Goal: Book appointment/travel/reservation: Book appointment/travel/reservation

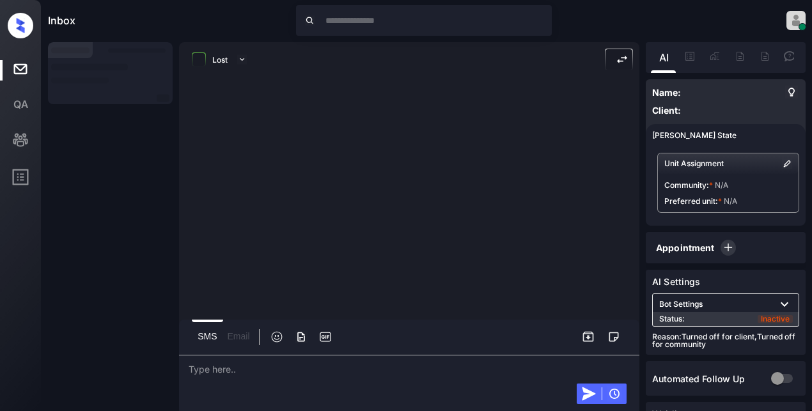
drag, startPoint x: 221, startPoint y: 143, endPoint x: 229, endPoint y: 144, distance: 8.4
click at [222, 146] on div at bounding box center [409, 220] width 460 height 274
click at [329, 100] on div at bounding box center [409, 99] width 460 height 32
drag, startPoint x: 97, startPoint y: 123, endPoint x: 107, endPoint y: 123, distance: 9.6
click at [98, 123] on div at bounding box center [110, 227] width 125 height 370
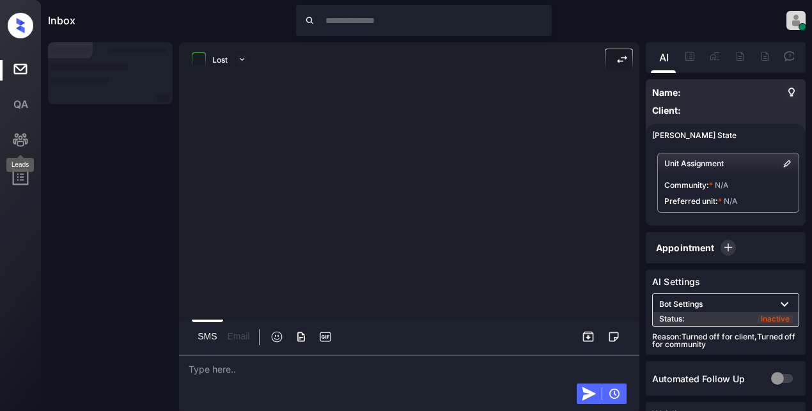
click at [23, 141] on rect at bounding box center [21, 140] width 18 height 18
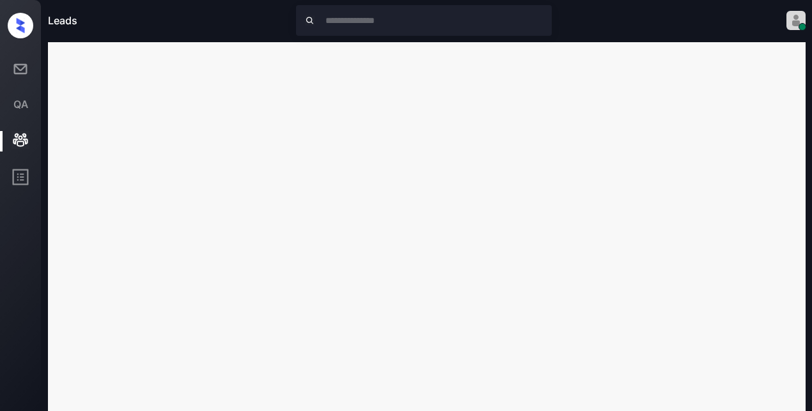
click at [15, 70] on icon at bounding box center [21, 69] width 18 height 18
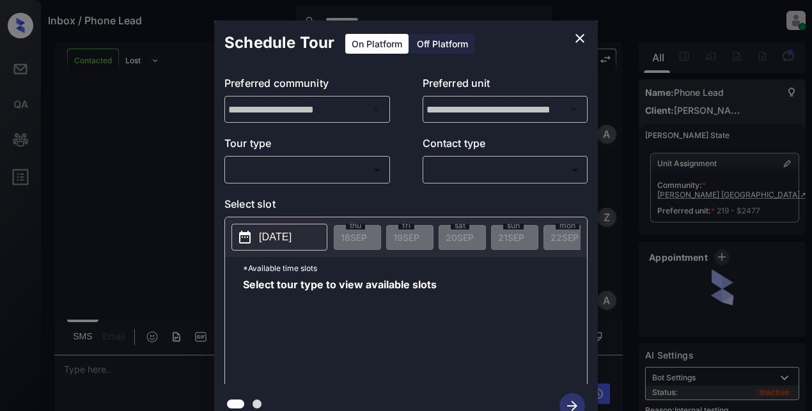
scroll to position [4115, 0]
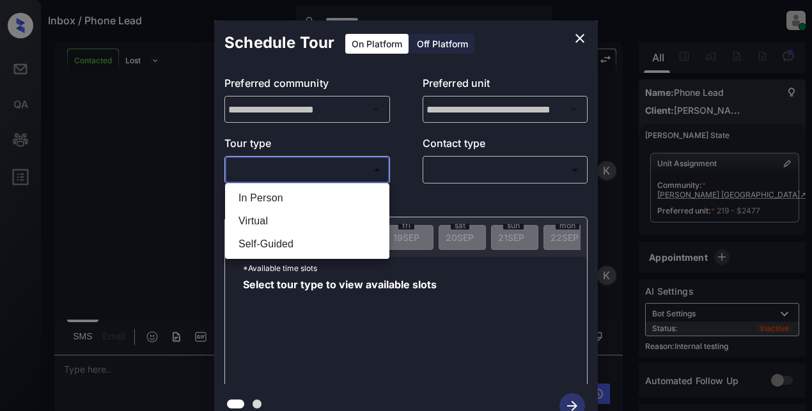
click at [284, 168] on body "**********" at bounding box center [406, 205] width 812 height 411
click at [260, 201] on li "In Person" at bounding box center [307, 198] width 158 height 23
type input "********"
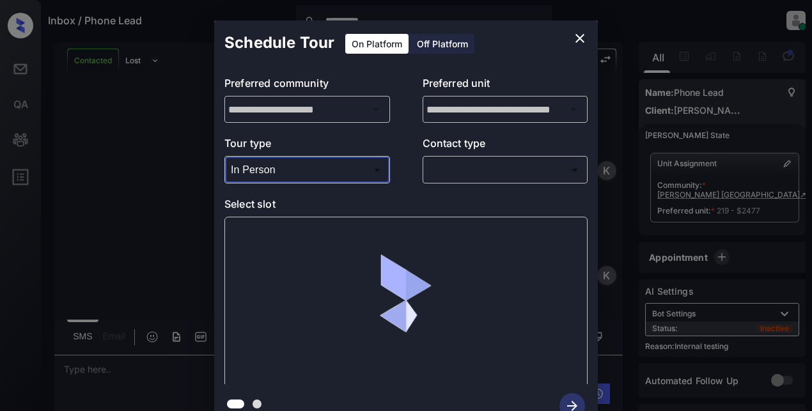
click at [442, 173] on body "**********" at bounding box center [406, 205] width 812 height 411
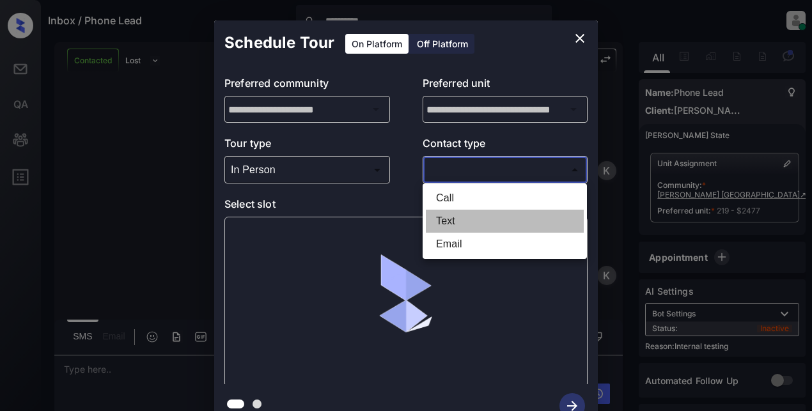
click at [446, 221] on li "Text" at bounding box center [505, 221] width 158 height 23
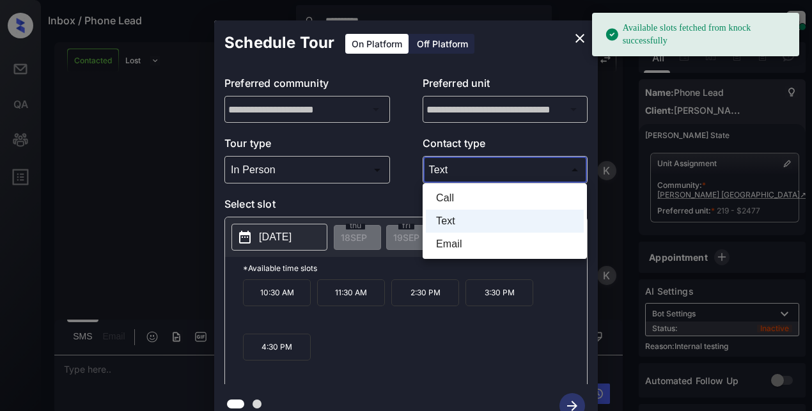
click at [460, 162] on body "**********" at bounding box center [406, 205] width 812 height 411
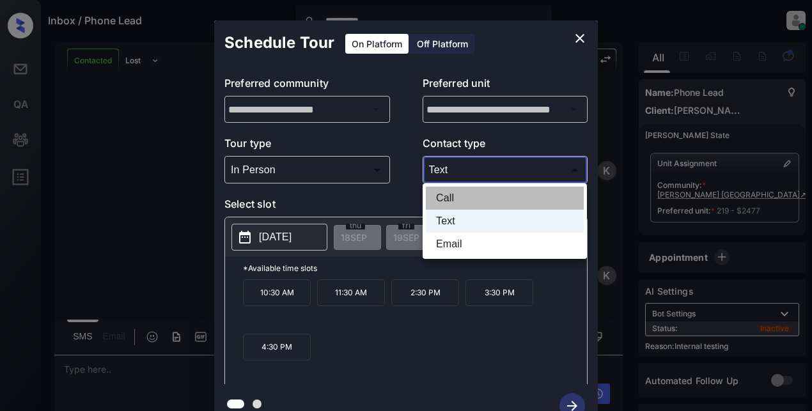
click at [438, 192] on li "Call" at bounding box center [505, 198] width 158 height 23
type input "****"
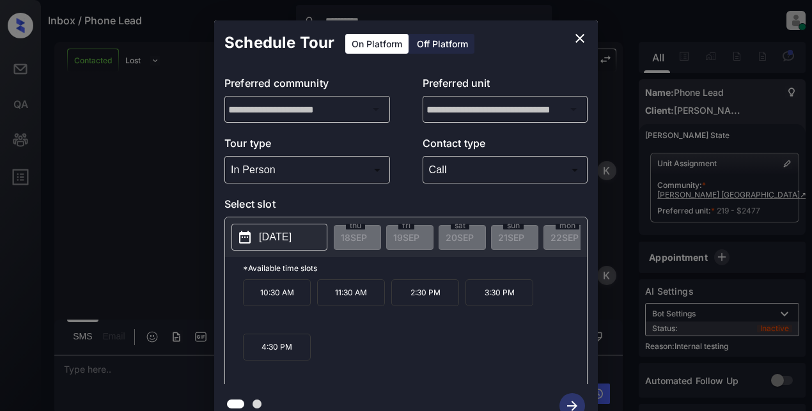
click at [291, 240] on p "2025-09-26" at bounding box center [275, 236] width 33 height 15
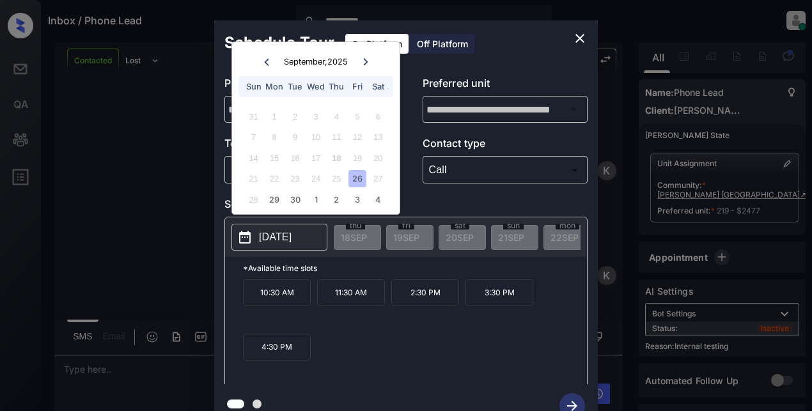
click at [267, 62] on icon at bounding box center [267, 62] width 8 height 8
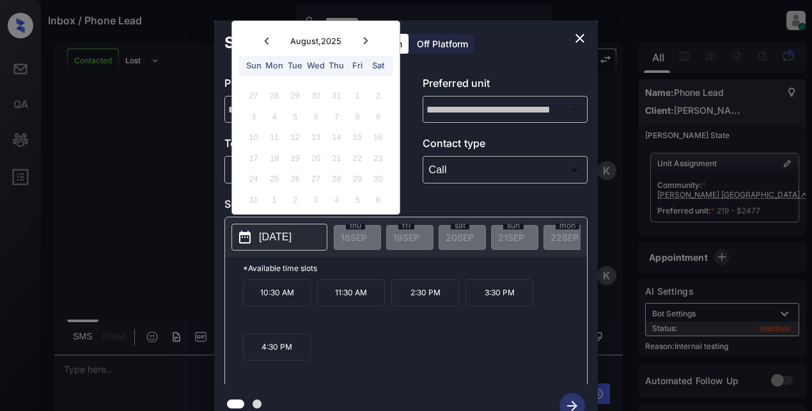
click at [364, 42] on icon at bounding box center [366, 41] width 8 height 8
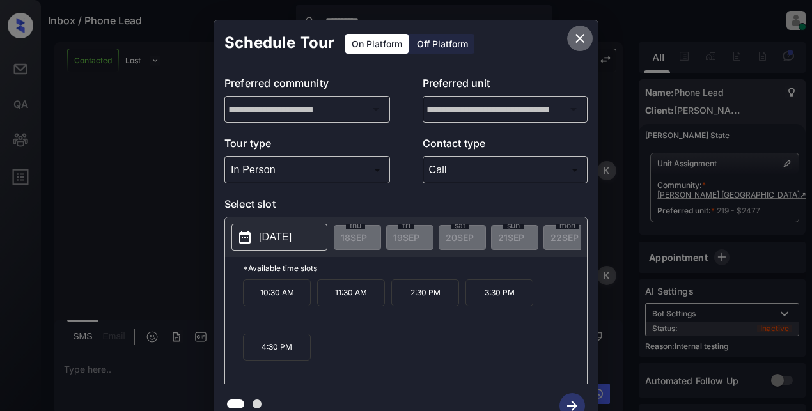
click at [576, 41] on icon "close" at bounding box center [579, 38] width 9 height 9
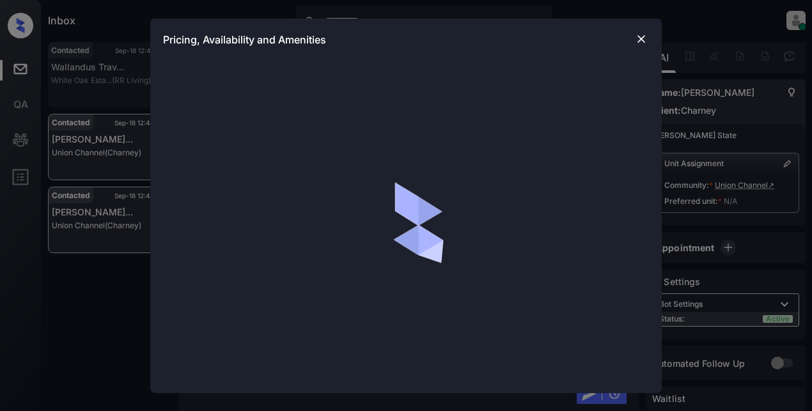
scroll to position [1127, 0]
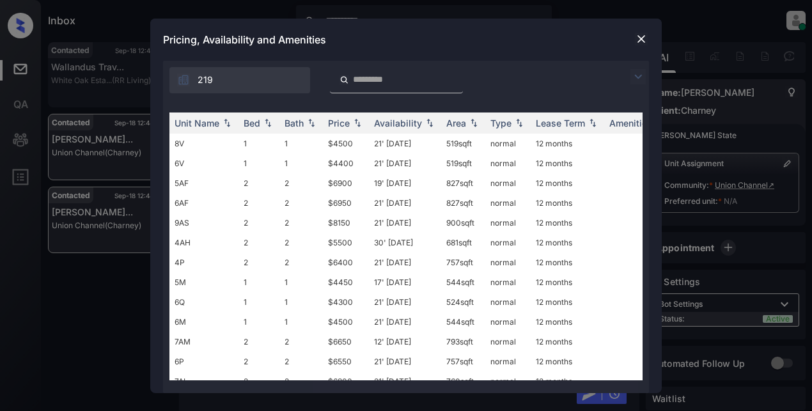
click at [635, 76] on img at bounding box center [637, 76] width 15 height 15
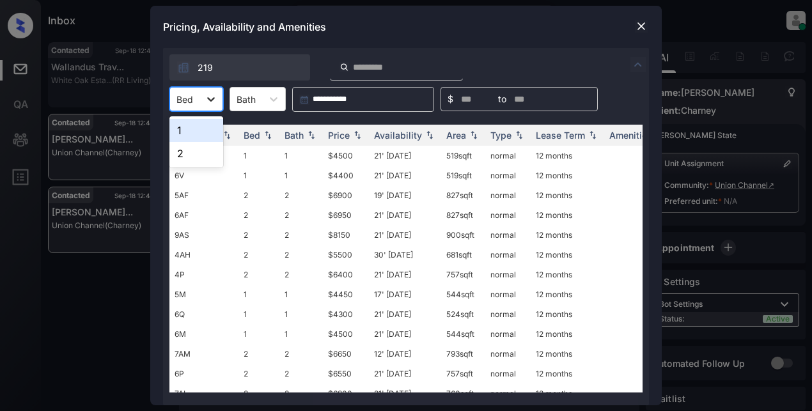
click at [211, 98] on icon at bounding box center [211, 99] width 13 height 13
click at [190, 135] on div "1" at bounding box center [196, 130] width 54 height 23
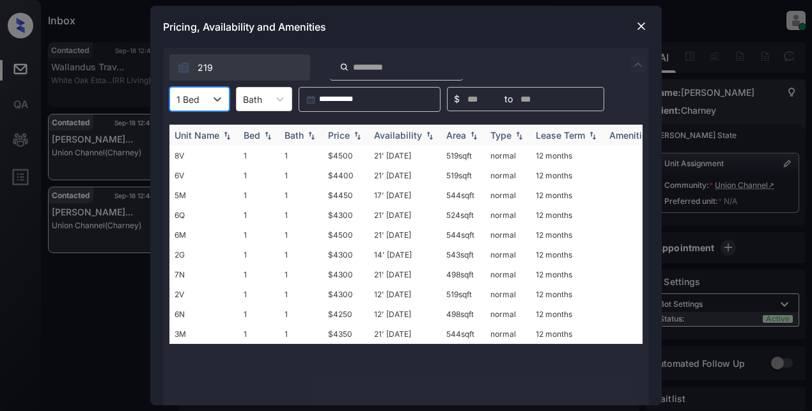
click at [353, 133] on img at bounding box center [357, 135] width 13 height 9
click at [353, 133] on img at bounding box center [357, 135] width 13 height 10
click at [343, 159] on td "$4250" at bounding box center [346, 156] width 46 height 20
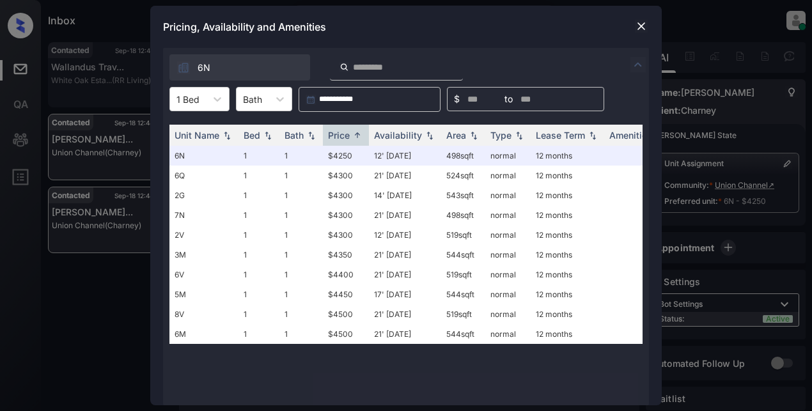
click at [532, 23] on div "Pricing, Availability and Amenities" at bounding box center [405, 27] width 511 height 42
click at [640, 26] on img at bounding box center [641, 26] width 13 height 13
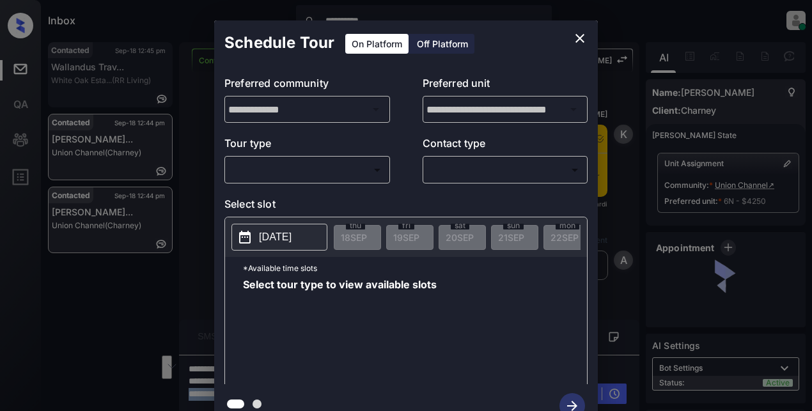
scroll to position [1657, 0]
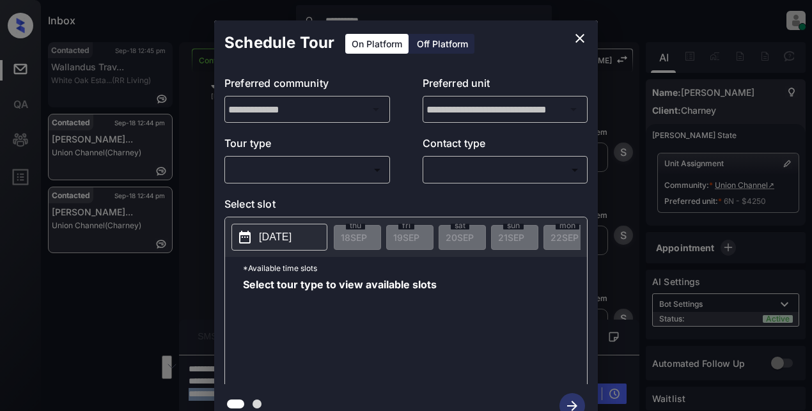
click at [357, 167] on body "**********" at bounding box center [406, 205] width 812 height 411
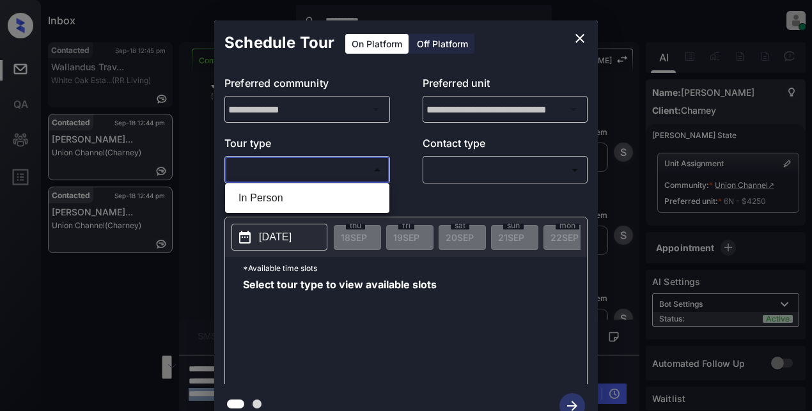
click at [283, 203] on li "In Person" at bounding box center [307, 198] width 158 height 23
type input "********"
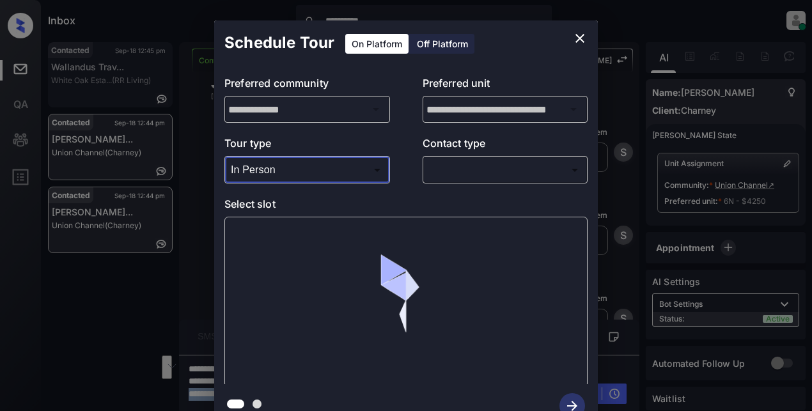
click at [468, 171] on body "**********" at bounding box center [406, 205] width 812 height 411
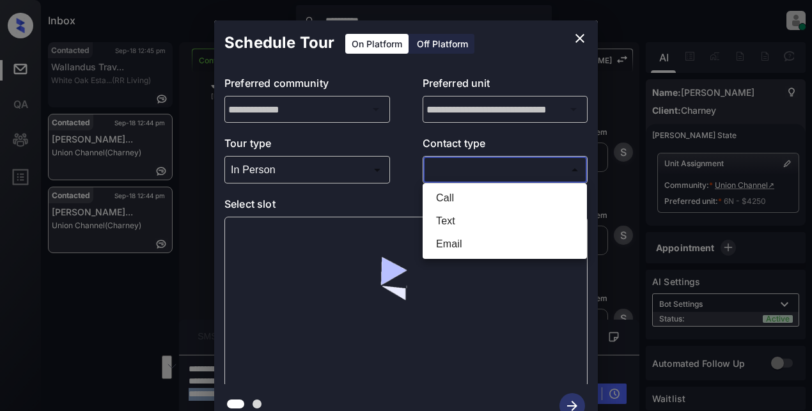
click at [450, 240] on li "Email" at bounding box center [505, 244] width 158 height 23
type input "*****"
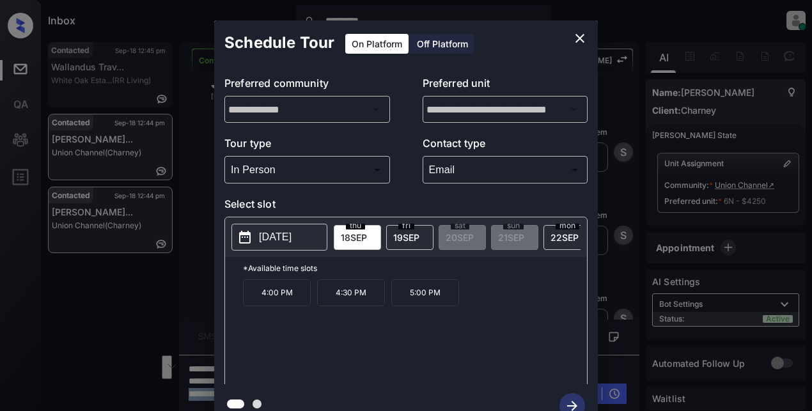
click at [289, 239] on p "[DATE]" at bounding box center [275, 236] width 33 height 15
click at [584, 39] on icon "close" at bounding box center [579, 38] width 15 height 15
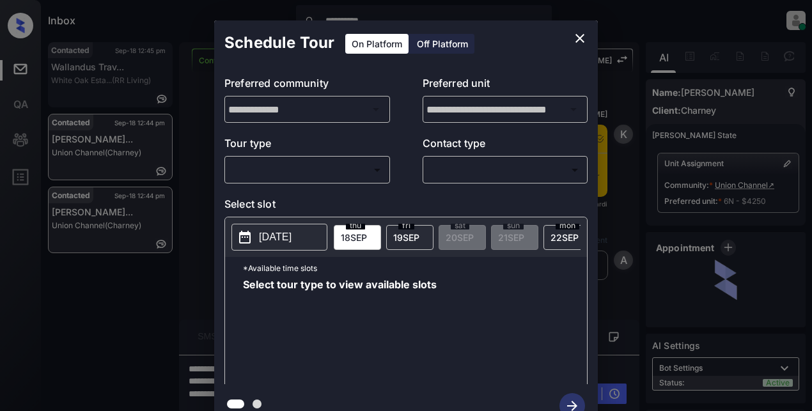
scroll to position [1466, 0]
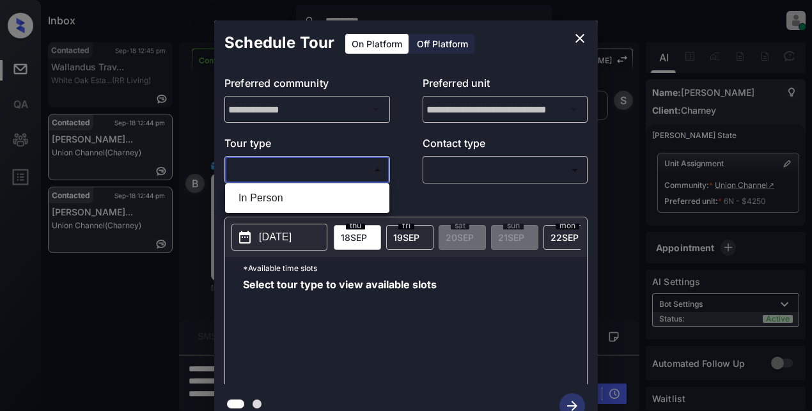
click at [360, 174] on body "**********" at bounding box center [406, 205] width 812 height 411
click at [277, 199] on li "In Person" at bounding box center [307, 198] width 158 height 23
type input "********"
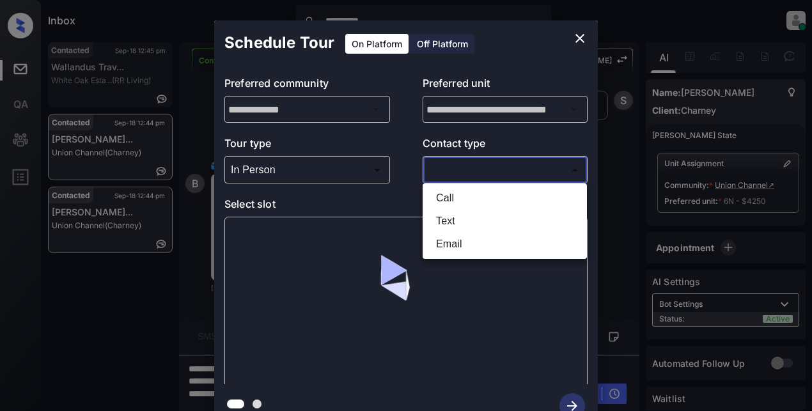
drag, startPoint x: 460, startPoint y: 164, endPoint x: 481, endPoint y: 166, distance: 21.8
click at [462, 166] on body "**********" at bounding box center [406, 205] width 812 height 411
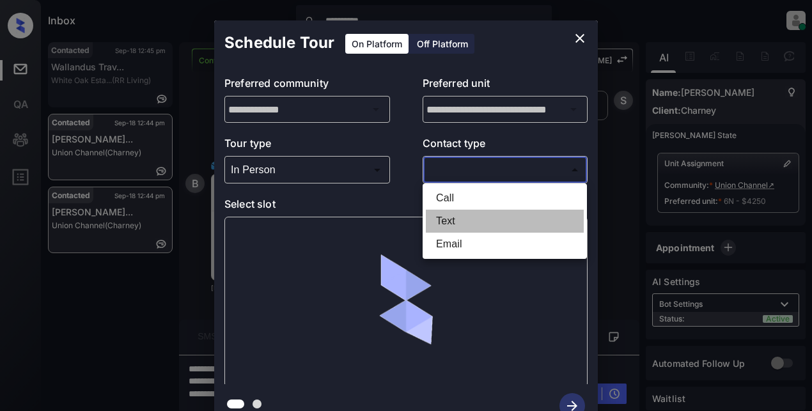
click at [465, 220] on li "Text" at bounding box center [505, 221] width 158 height 23
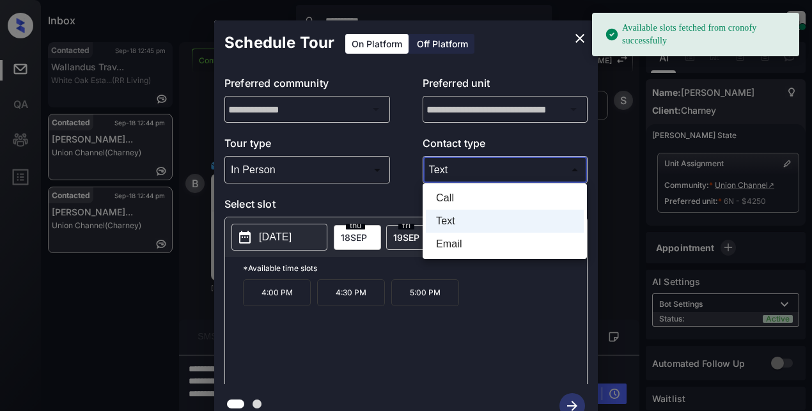
click at [461, 170] on body "**********" at bounding box center [406, 205] width 812 height 411
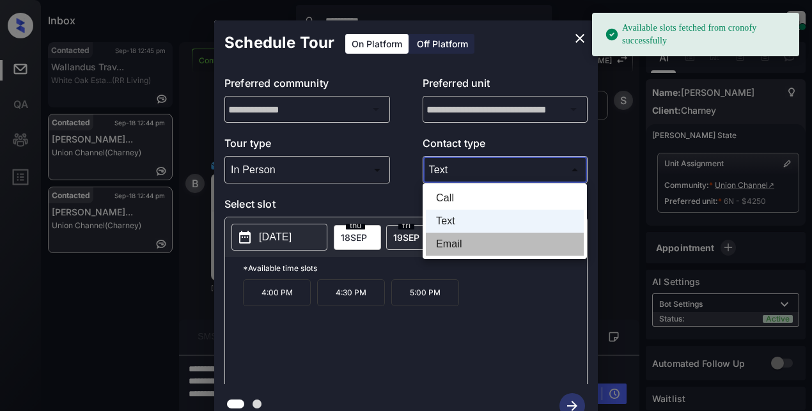
click at [458, 247] on li "Email" at bounding box center [505, 244] width 158 height 23
type input "*****"
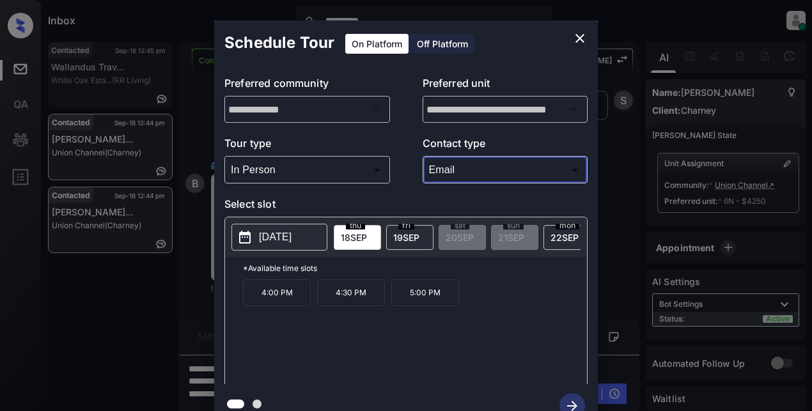
click at [291, 242] on p "2025-09-18" at bounding box center [275, 236] width 33 height 15
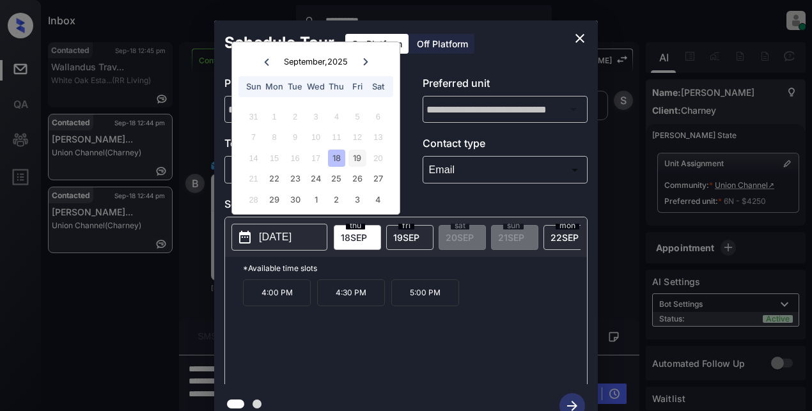
click at [359, 159] on div "19" at bounding box center [356, 158] width 17 height 17
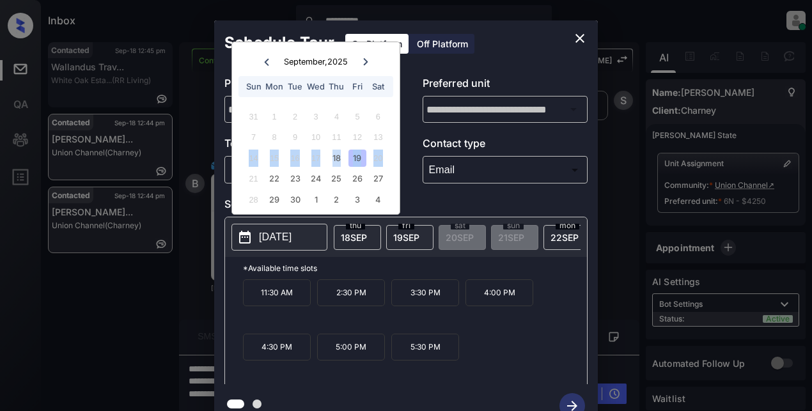
click at [357, 155] on div "19" at bounding box center [356, 158] width 17 height 17
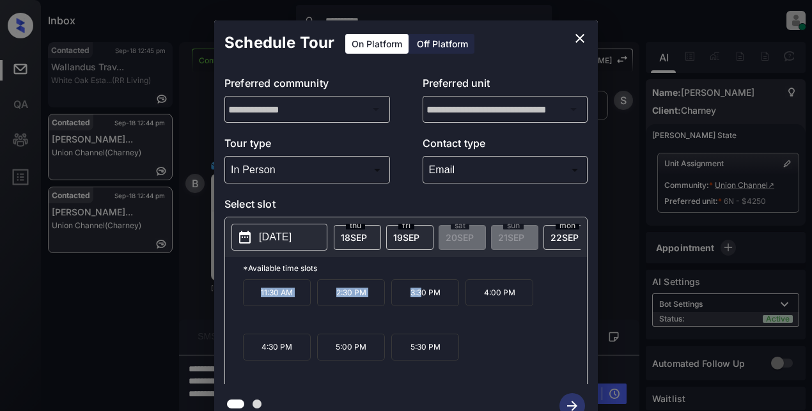
click at [419, 288] on div "*Available time slots 11:30 AM 2:30 PM 3:30 PM 4:00 PM 4:30 PM 5:00 PM 5:30 PM" at bounding box center [406, 322] width 362 height 131
drag, startPoint x: 334, startPoint y: 359, endPoint x: 436, endPoint y: 356, distance: 102.3
click at [446, 356] on div "11:30 AM 2:30 PM 3:30 PM 4:00 PM 4:30 PM 5:00 PM 5:30 PM" at bounding box center [415, 330] width 344 height 102
drag, startPoint x: 435, startPoint y: 356, endPoint x: 575, endPoint y: 41, distance: 344.8
click at [575, 41] on icon "close" at bounding box center [579, 38] width 15 height 15
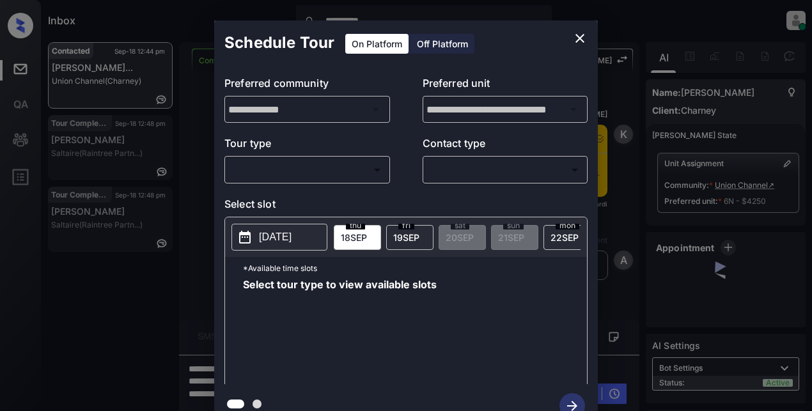
scroll to position [1785, 0]
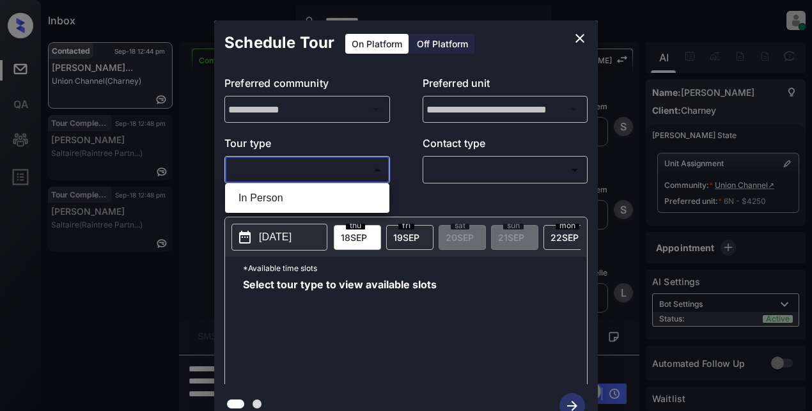
click at [309, 168] on body "**********" at bounding box center [406, 205] width 812 height 411
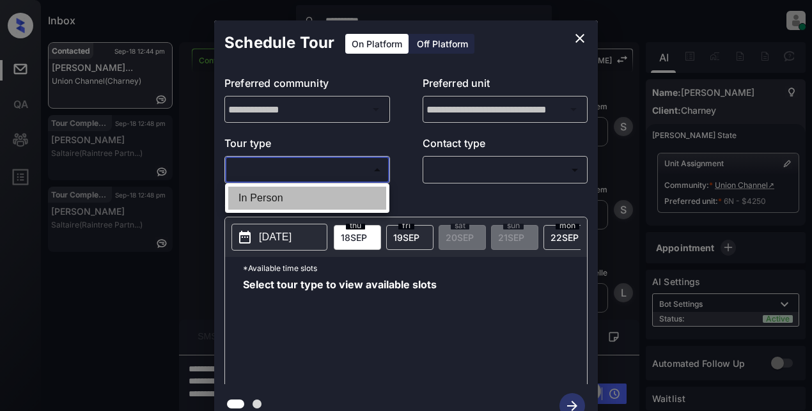
click at [279, 197] on li "In Person" at bounding box center [307, 198] width 158 height 23
type input "********"
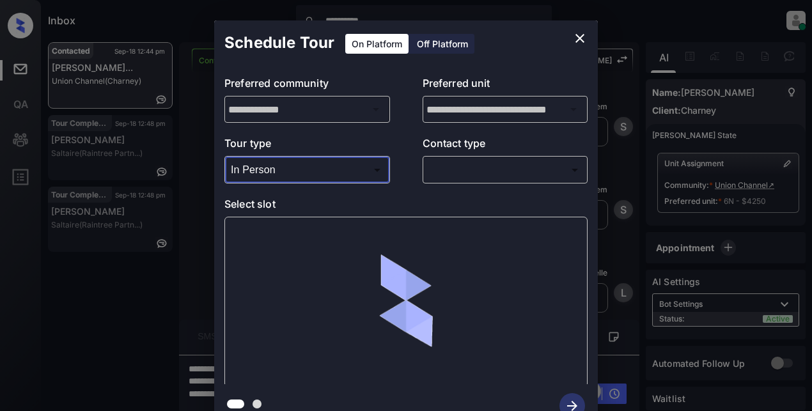
click at [457, 163] on body "**********" at bounding box center [406, 205] width 812 height 411
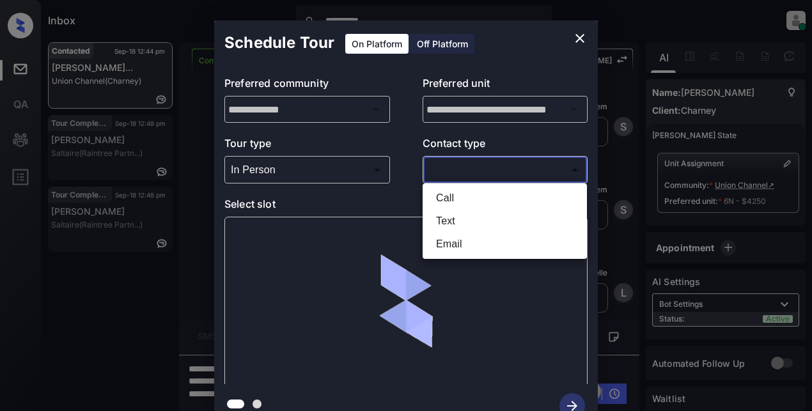
click at [454, 241] on li "Email" at bounding box center [505, 244] width 158 height 23
type input "*****"
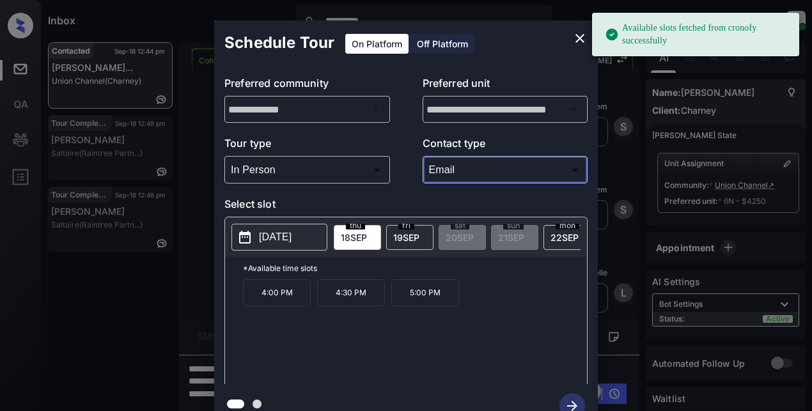
click at [290, 238] on p "2025-09-18" at bounding box center [275, 236] width 33 height 15
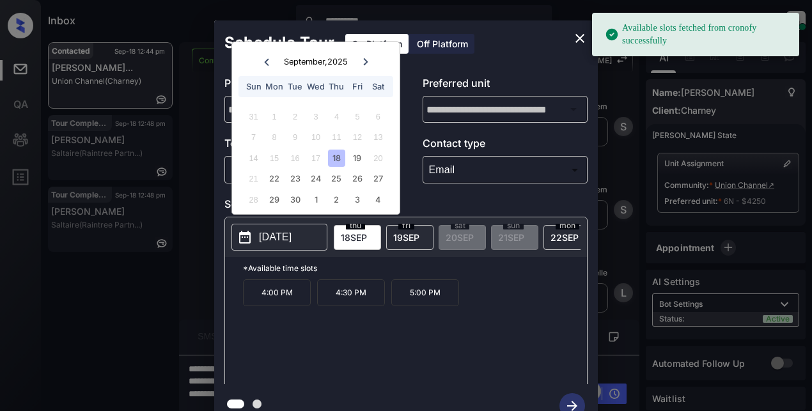
click at [414, 238] on span "19 SEP" at bounding box center [406, 237] width 26 height 11
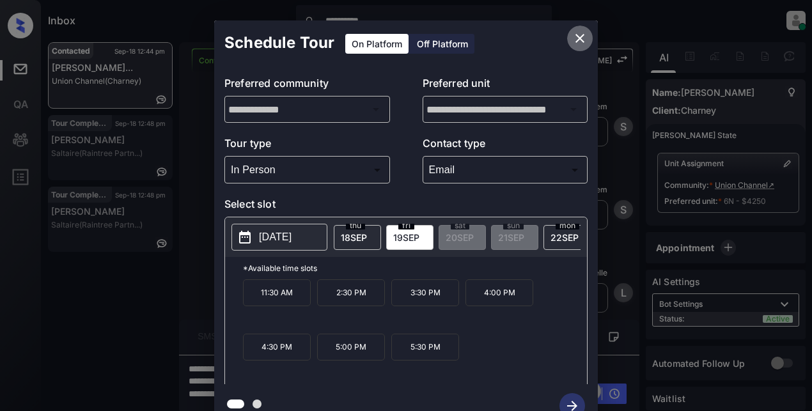
click at [582, 38] on icon "close" at bounding box center [579, 38] width 15 height 15
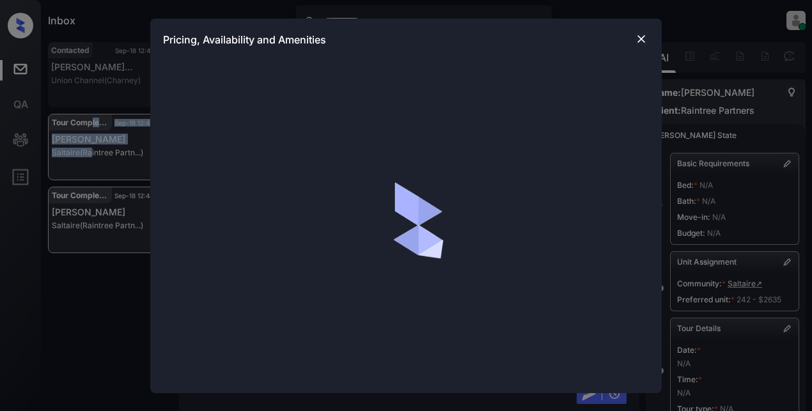
scroll to position [2178, 0]
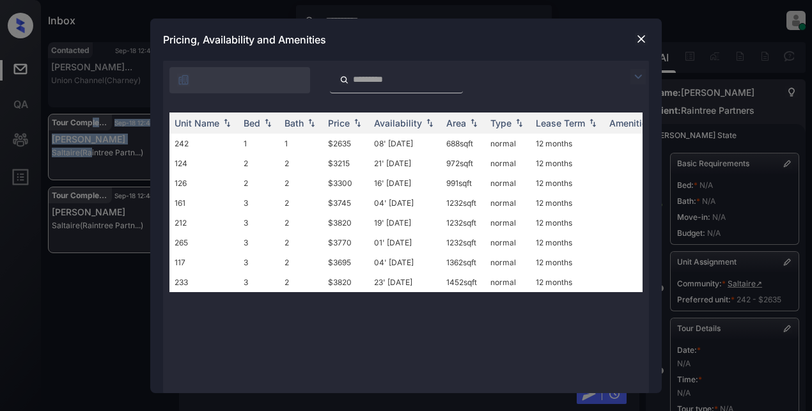
click at [635, 75] on img at bounding box center [637, 76] width 15 height 15
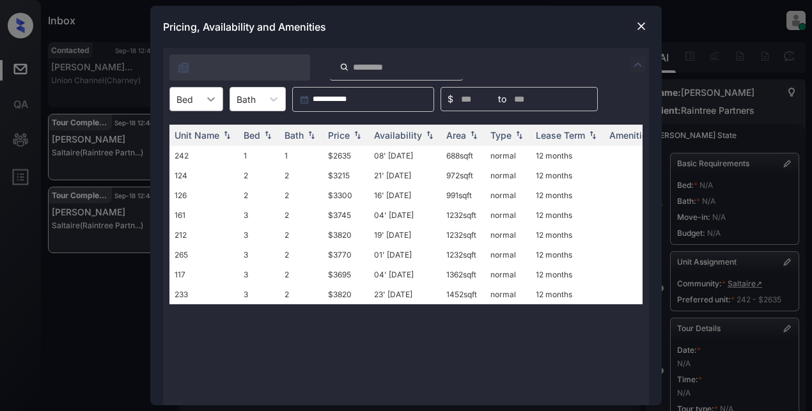
click at [212, 101] on icon at bounding box center [211, 99] width 13 height 13
click at [195, 133] on div "1" at bounding box center [196, 130] width 54 height 23
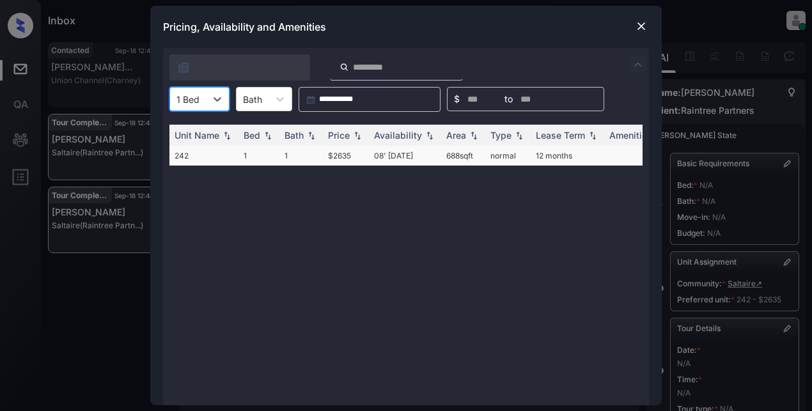
click at [346, 153] on td "$2635" at bounding box center [346, 156] width 46 height 20
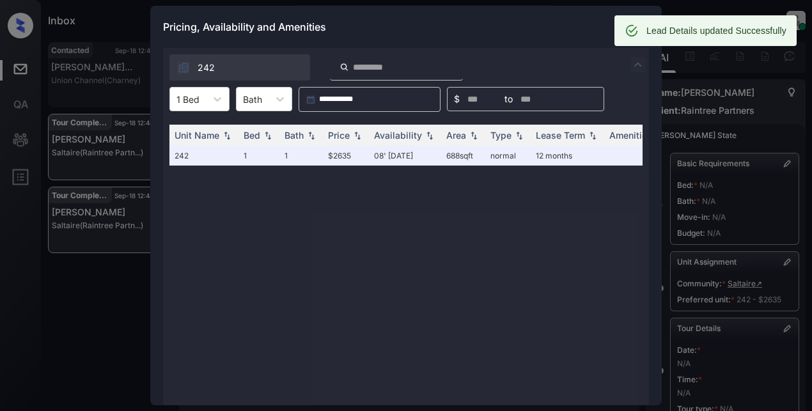
click at [555, 31] on div "Pricing, Availability and Amenities" at bounding box center [405, 27] width 511 height 42
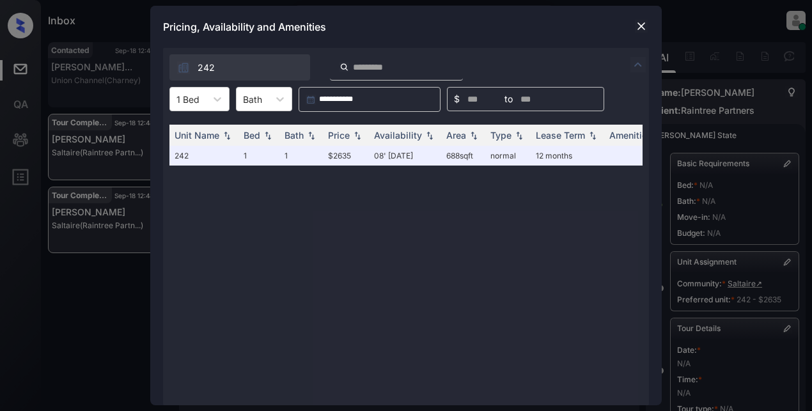
click at [635, 26] on img at bounding box center [641, 26] width 13 height 13
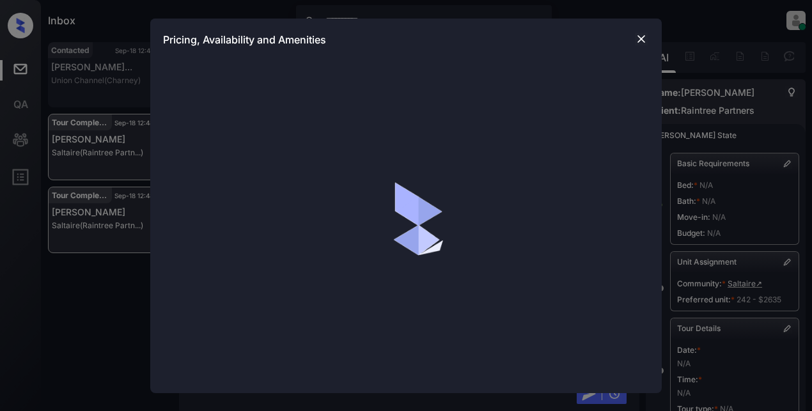
scroll to position [2709, 0]
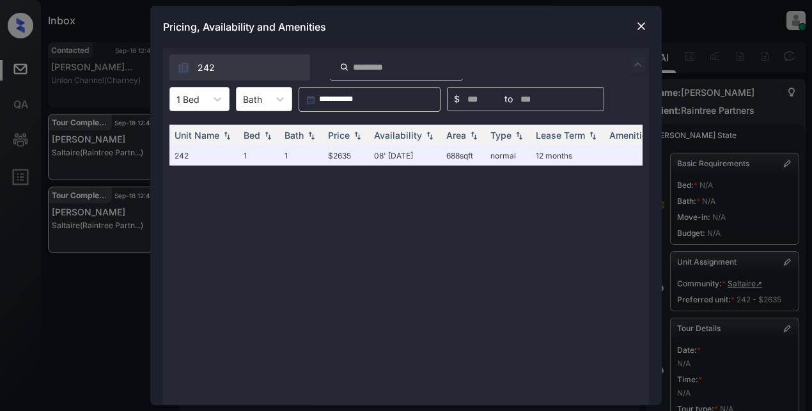
click at [635, 29] on img at bounding box center [641, 26] width 13 height 13
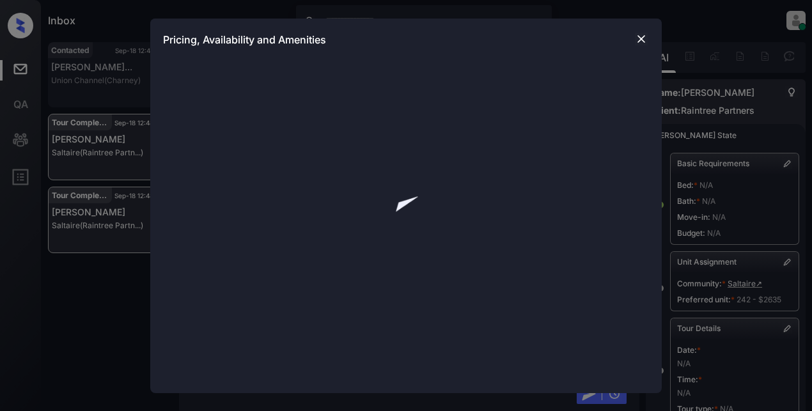
scroll to position [2645, 0]
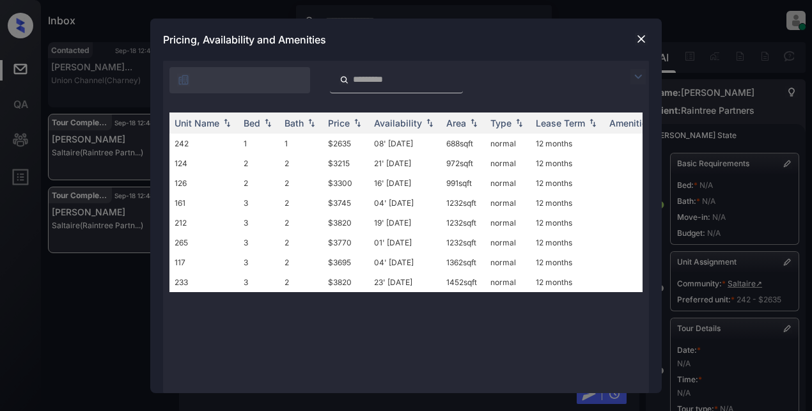
click at [637, 77] on img at bounding box center [637, 76] width 15 height 15
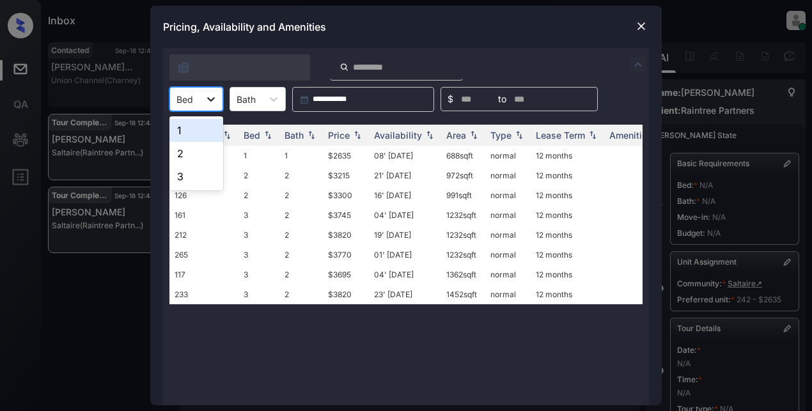
click at [210, 101] on icon at bounding box center [211, 99] width 8 height 4
click at [197, 137] on div "1" at bounding box center [196, 130] width 54 height 23
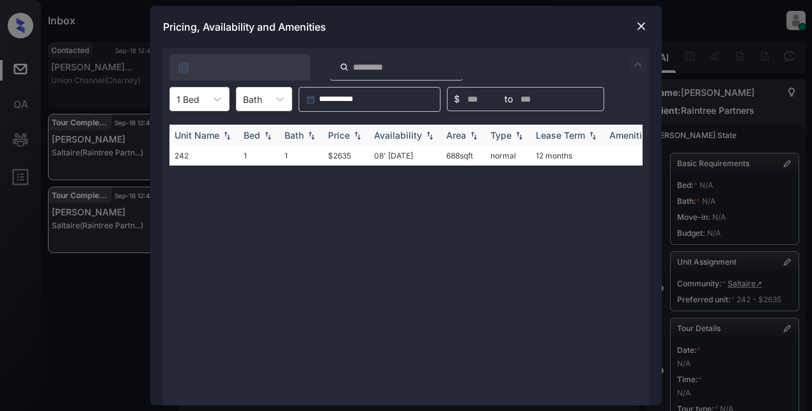
click at [357, 137] on img at bounding box center [357, 135] width 13 height 9
click at [357, 137] on img at bounding box center [357, 135] width 13 height 10
click at [642, 27] on img at bounding box center [641, 26] width 13 height 13
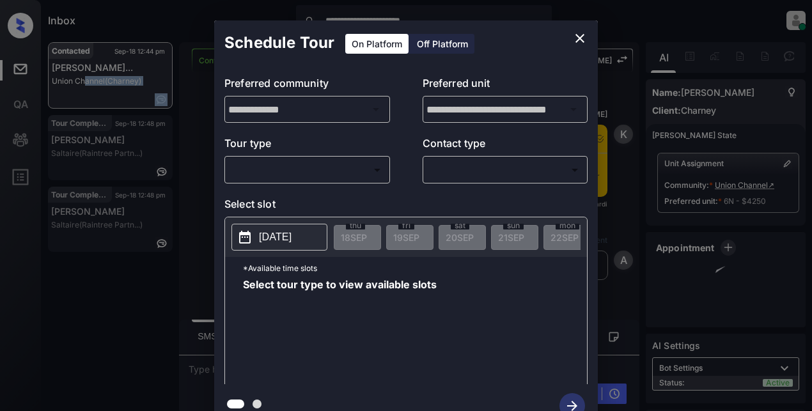
scroll to position [2368, 0]
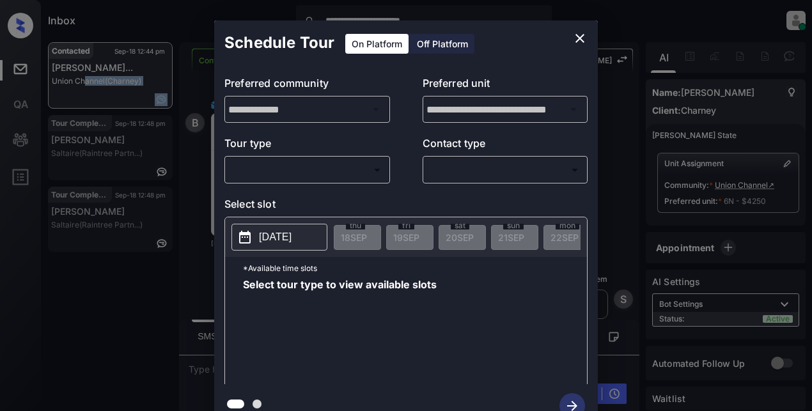
click at [304, 178] on body "**********" at bounding box center [406, 205] width 812 height 411
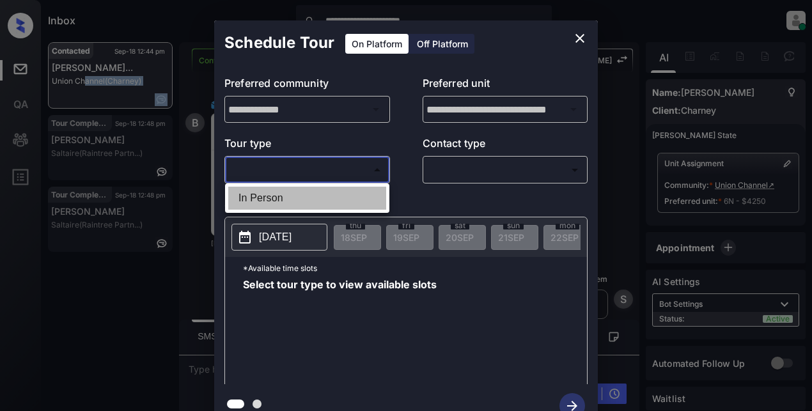
click at [268, 199] on li "In Person" at bounding box center [307, 198] width 158 height 23
type input "********"
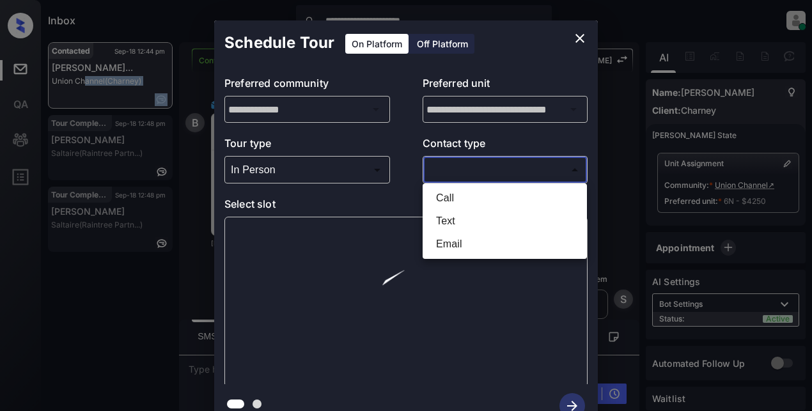
click at [445, 171] on body "**********" at bounding box center [406, 205] width 812 height 411
drag, startPoint x: 439, startPoint y: 222, endPoint x: 452, endPoint y: 242, distance: 23.9
click at [452, 242] on ul "Call Text Email" at bounding box center [504, 220] width 164 height 75
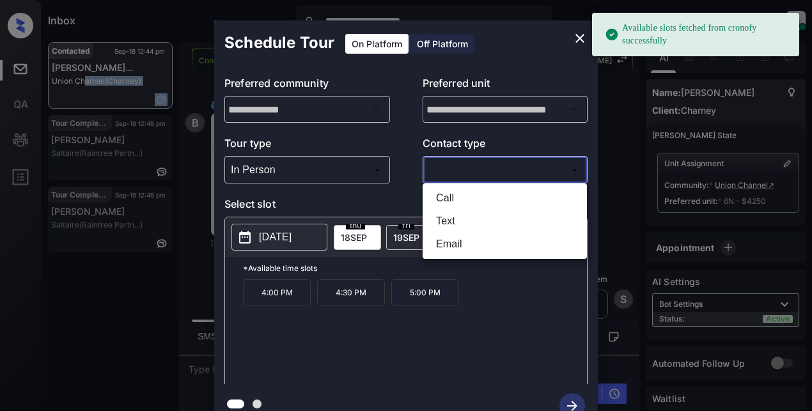
click at [452, 240] on li "Email" at bounding box center [505, 244] width 158 height 23
type input "*****"
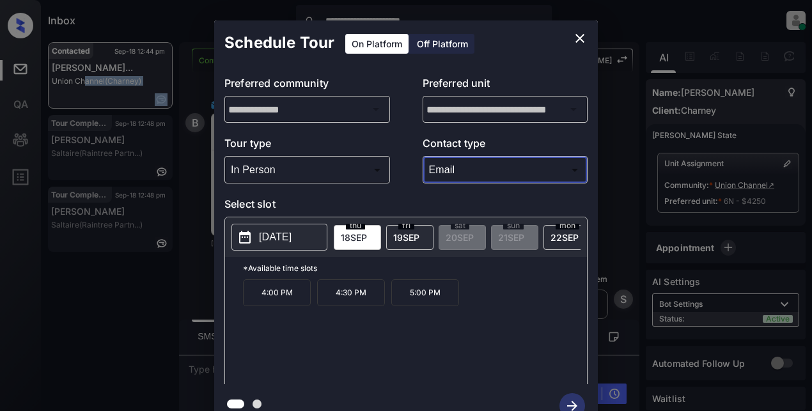
click at [271, 238] on p "2025-09-18" at bounding box center [275, 236] width 33 height 15
click at [409, 235] on span "19 SEP" at bounding box center [406, 237] width 26 height 11
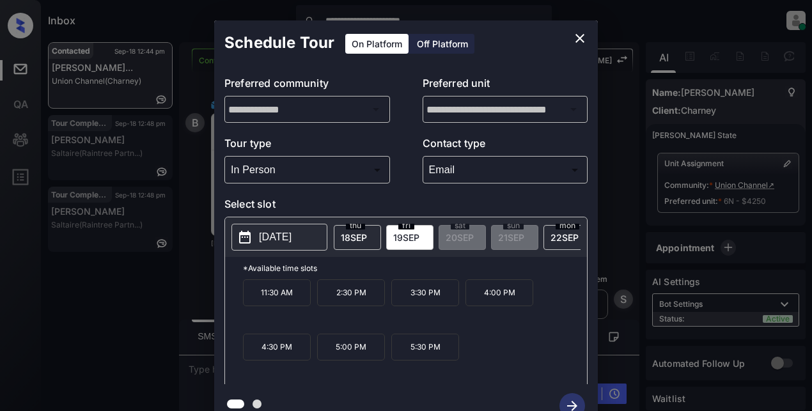
click at [424, 357] on p "5:30 PM" at bounding box center [425, 347] width 68 height 27
click at [569, 402] on icon "button" at bounding box center [572, 406] width 26 height 26
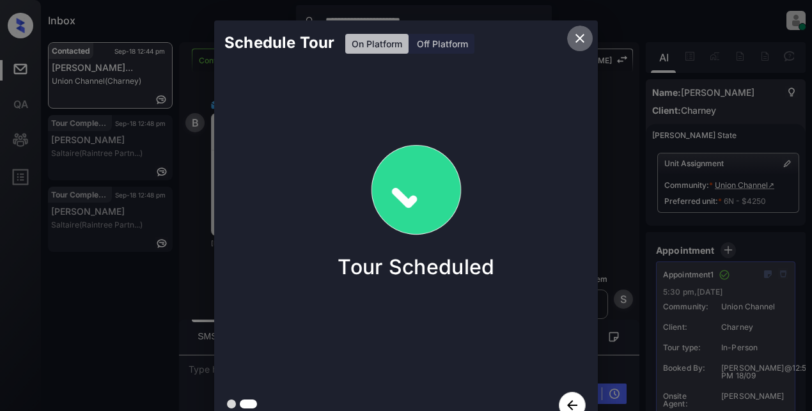
click at [575, 38] on icon "close" at bounding box center [579, 38] width 15 height 15
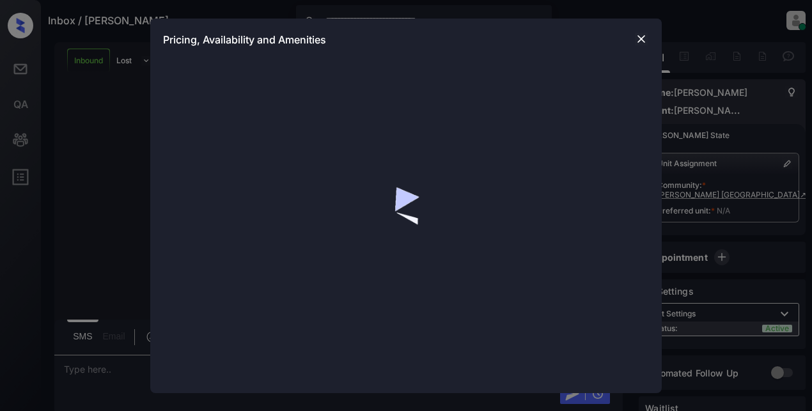
scroll to position [149, 0]
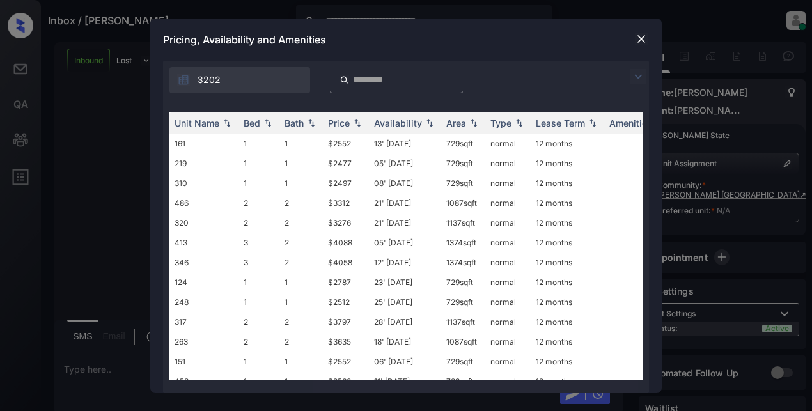
click at [639, 77] on img at bounding box center [637, 76] width 15 height 15
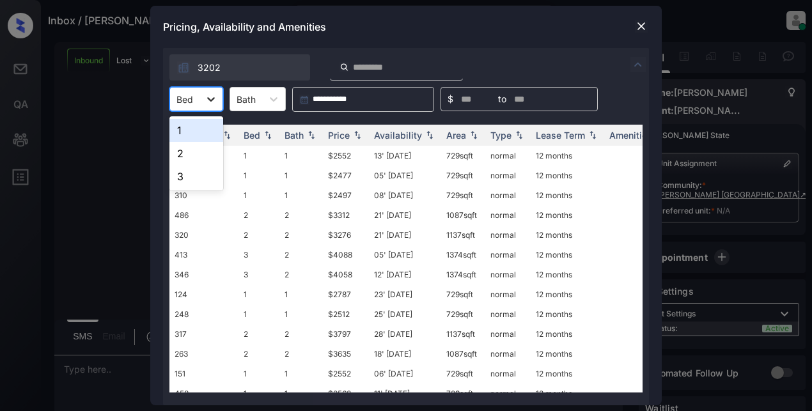
click at [216, 100] on div at bounding box center [210, 99] width 23 height 23
click at [206, 132] on div "1" at bounding box center [196, 130] width 54 height 23
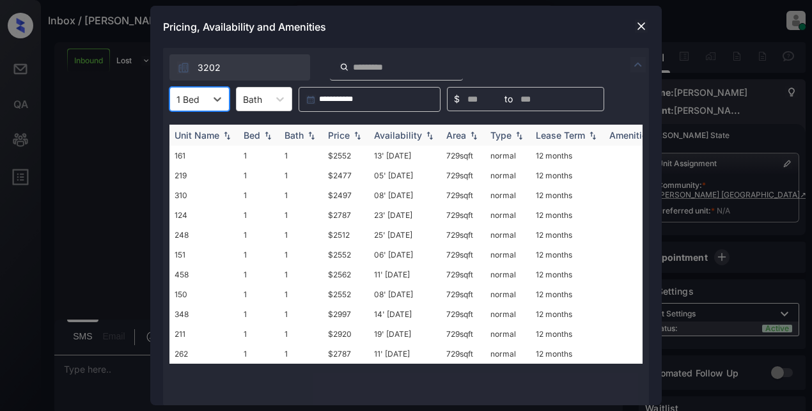
click at [355, 137] on img at bounding box center [357, 135] width 13 height 9
click at [355, 137] on img at bounding box center [357, 135] width 13 height 10
click at [636, 26] on img at bounding box center [641, 26] width 13 height 13
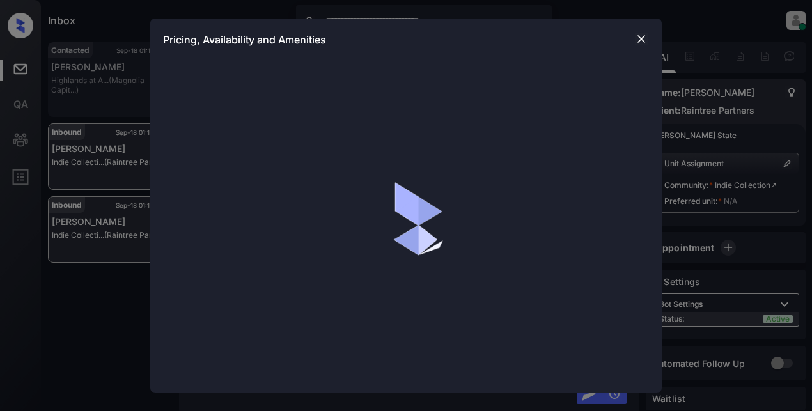
scroll to position [1087, 0]
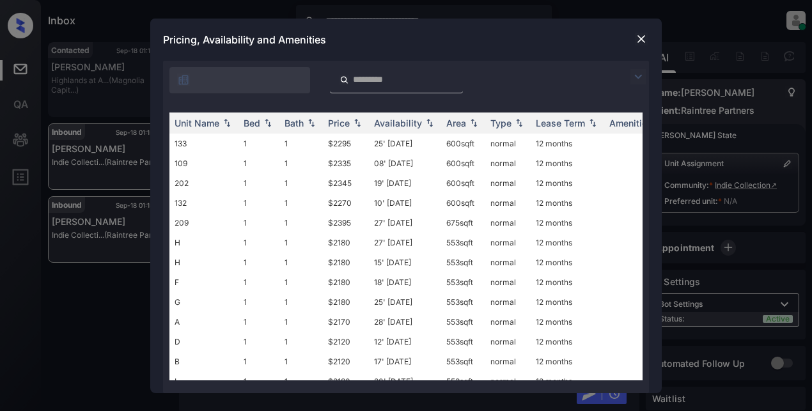
click at [637, 79] on img at bounding box center [637, 76] width 15 height 15
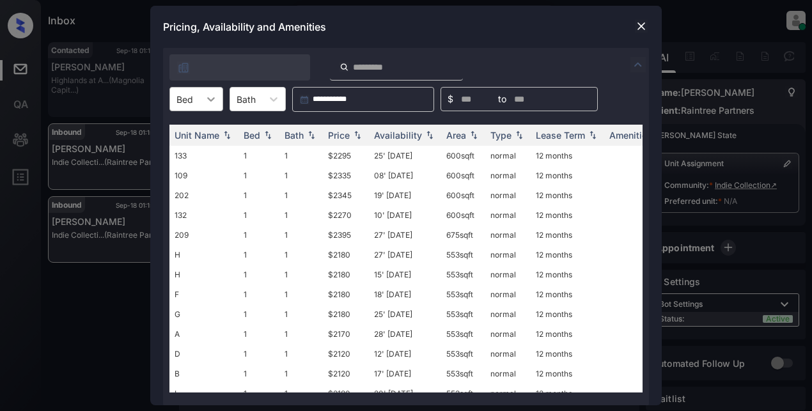
drag, startPoint x: 217, startPoint y: 102, endPoint x: 206, endPoint y: 100, distance: 10.4
click at [214, 102] on div at bounding box center [210, 99] width 23 height 23
click at [185, 153] on div "2" at bounding box center [196, 153] width 54 height 23
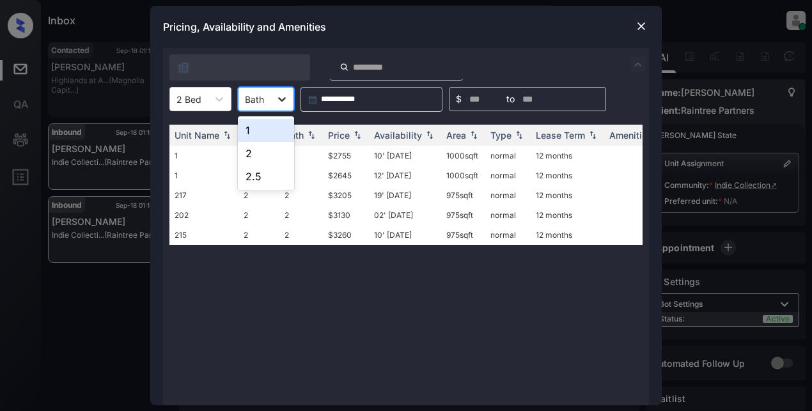
click at [283, 103] on icon at bounding box center [281, 99] width 13 height 13
click at [244, 153] on div "2" at bounding box center [266, 153] width 56 height 23
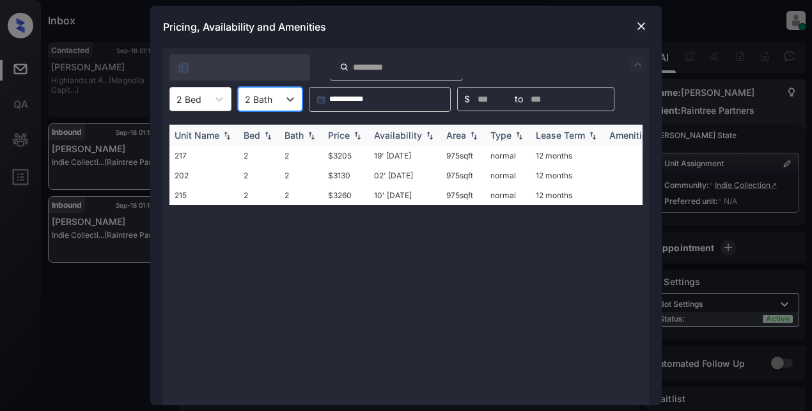
click at [349, 137] on div "Price" at bounding box center [339, 135] width 22 height 11
click at [345, 138] on div "Price" at bounding box center [339, 135] width 22 height 11
click at [340, 160] on td "$3130" at bounding box center [346, 156] width 46 height 20
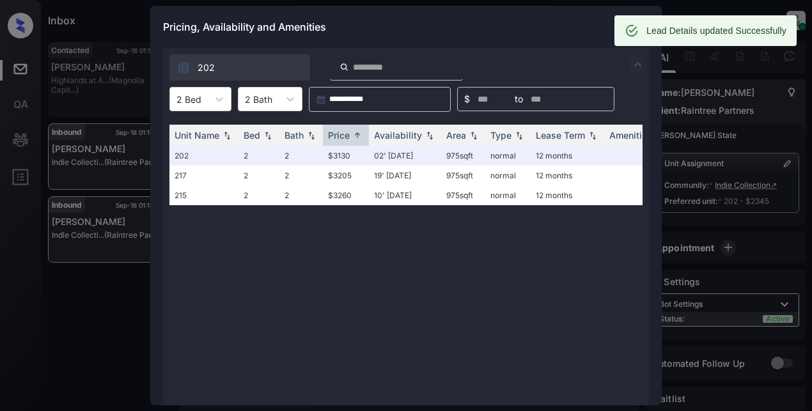
click at [486, 31] on div "Pricing, Availability and Amenities" at bounding box center [405, 27] width 511 height 42
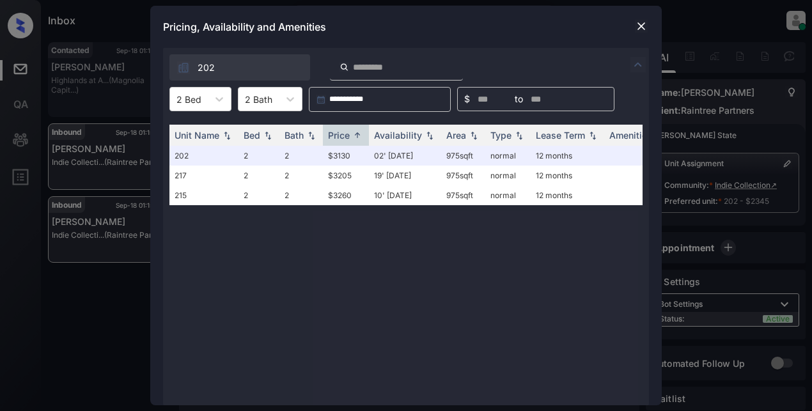
click at [643, 26] on img at bounding box center [641, 26] width 13 height 13
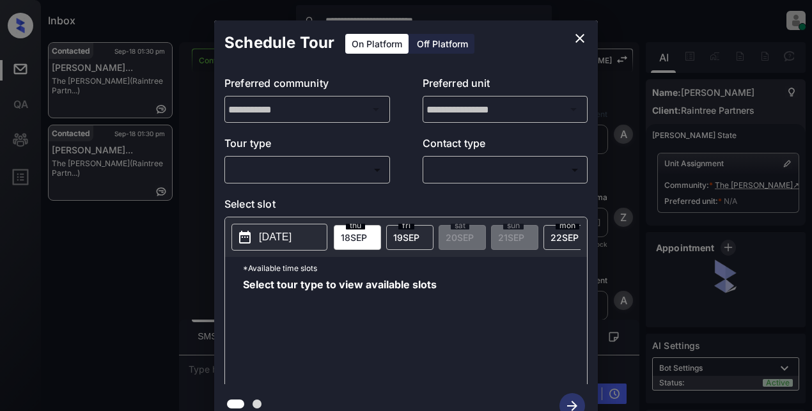
scroll to position [1444, 0]
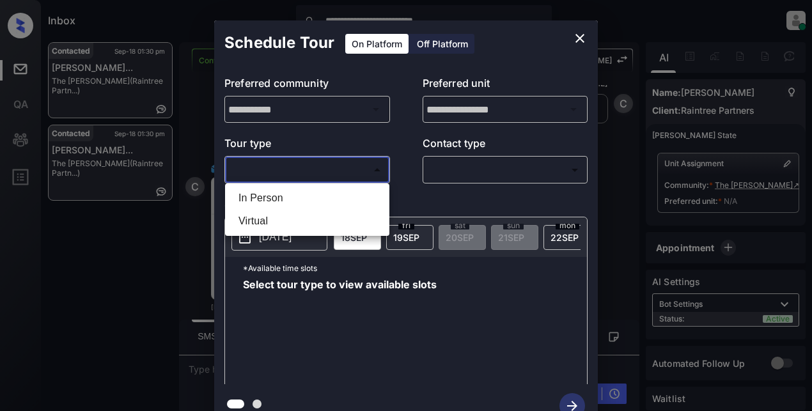
click at [290, 180] on body "**********" at bounding box center [406, 205] width 812 height 411
drag, startPoint x: 259, startPoint y: 222, endPoint x: 309, endPoint y: 215, distance: 49.8
click at [266, 222] on li "Virtual" at bounding box center [307, 221] width 158 height 23
type input "*******"
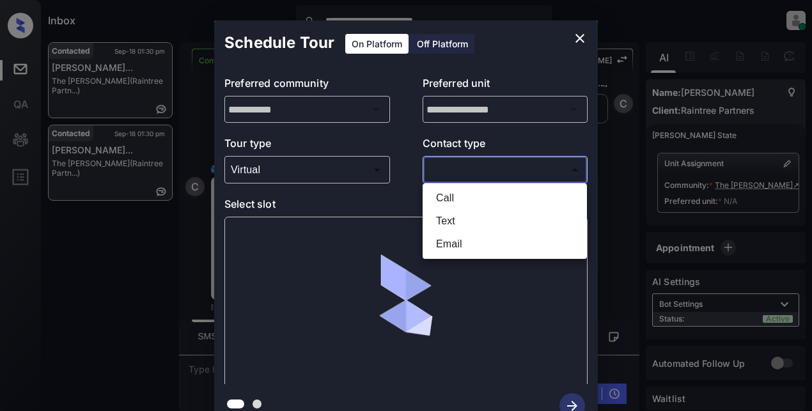
click at [475, 167] on body "**********" at bounding box center [406, 205] width 812 height 411
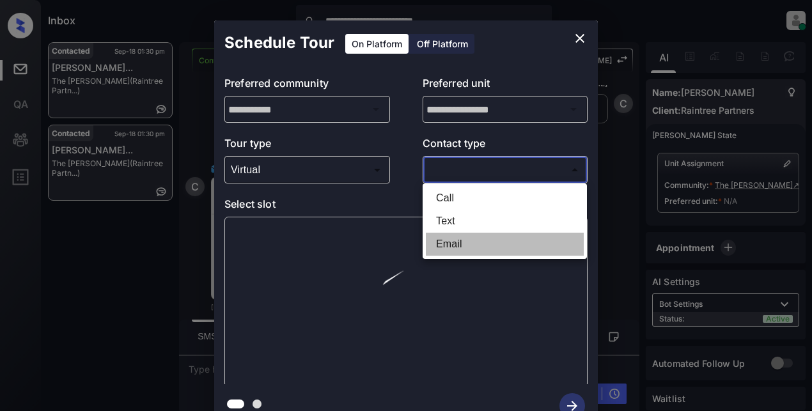
drag, startPoint x: 447, startPoint y: 240, endPoint x: 440, endPoint y: 228, distance: 14.4
click at [446, 236] on li "Email" at bounding box center [505, 244] width 158 height 23
type input "*****"
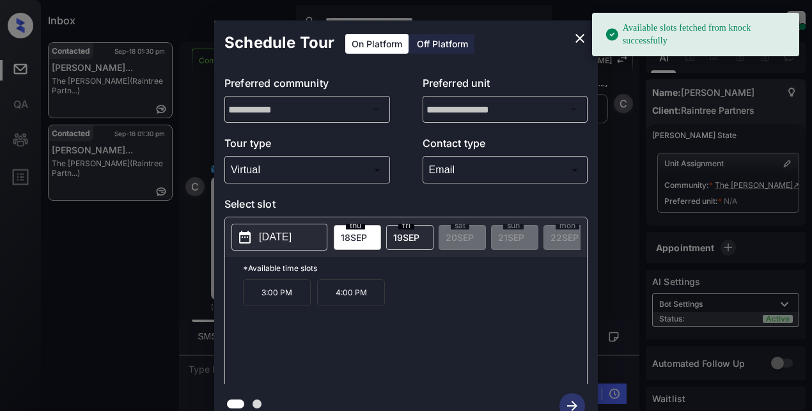
click at [267, 236] on p "2025-09-18" at bounding box center [275, 236] width 33 height 15
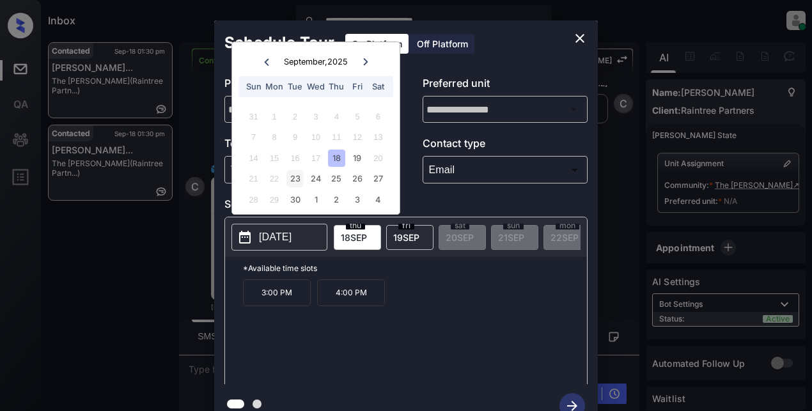
click at [296, 182] on div "23" at bounding box center [294, 178] width 17 height 17
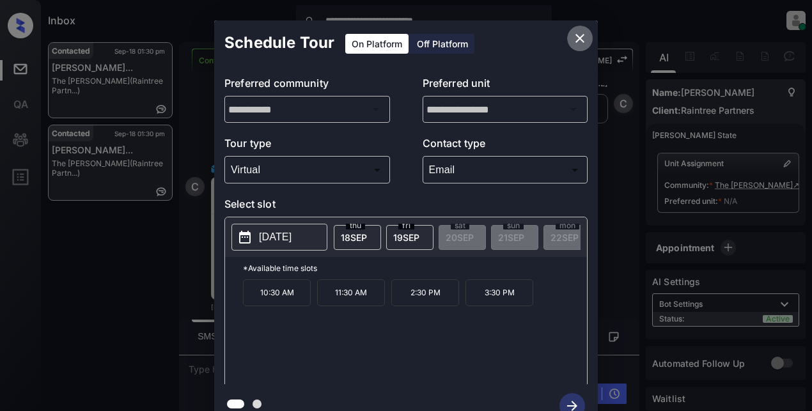
click at [581, 42] on icon "close" at bounding box center [579, 38] width 15 height 15
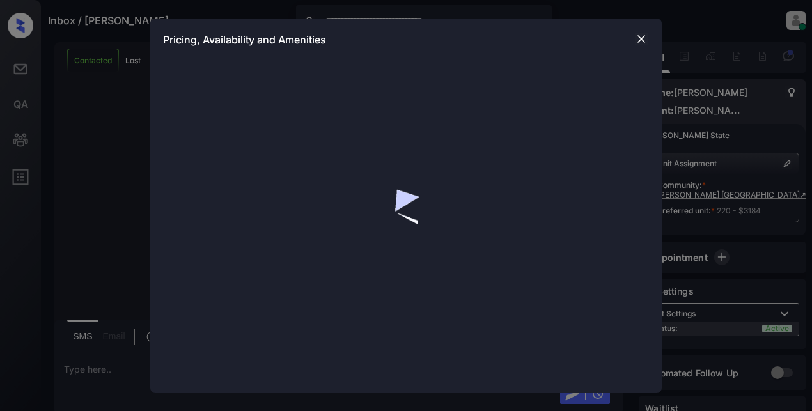
scroll to position [1637, 0]
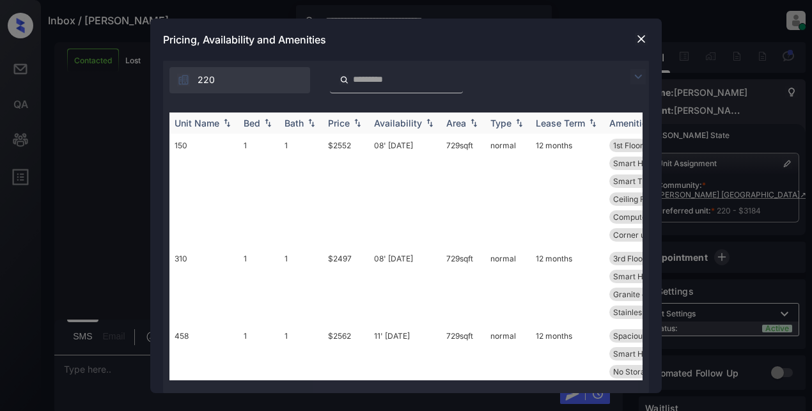
click at [346, 121] on div "Price" at bounding box center [339, 123] width 22 height 11
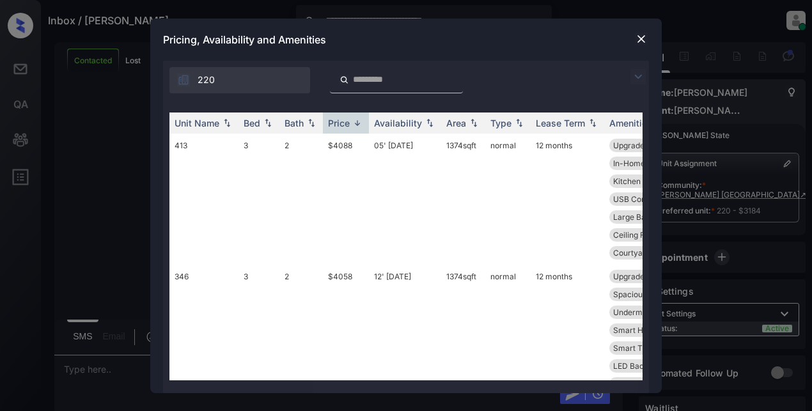
click at [642, 77] on img at bounding box center [637, 76] width 15 height 15
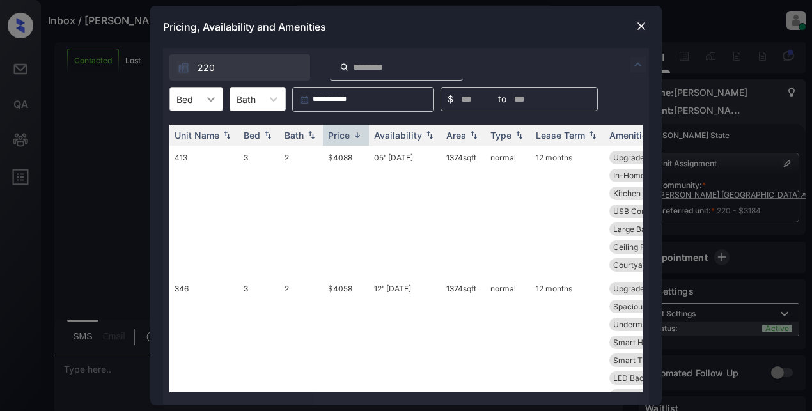
click at [207, 93] on icon at bounding box center [211, 99] width 13 height 13
click at [184, 157] on div "2" at bounding box center [196, 153] width 54 height 23
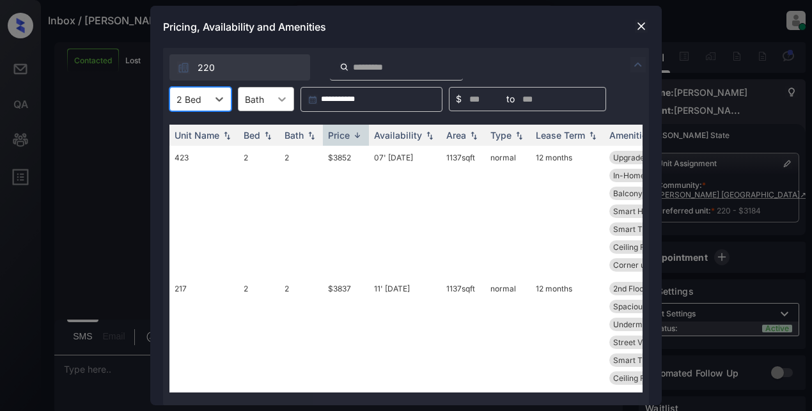
click at [289, 98] on div at bounding box center [281, 99] width 23 height 23
click at [289, 100] on div at bounding box center [281, 99] width 23 height 23
click at [277, 100] on icon at bounding box center [281, 99] width 13 height 13
click at [278, 102] on icon at bounding box center [281, 99] width 13 height 13
click at [350, 135] on div "Price" at bounding box center [346, 135] width 36 height 11
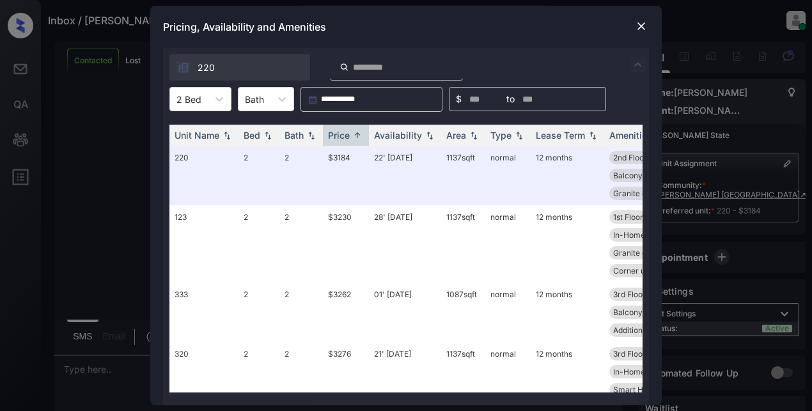
click at [637, 28] on img at bounding box center [641, 26] width 13 height 13
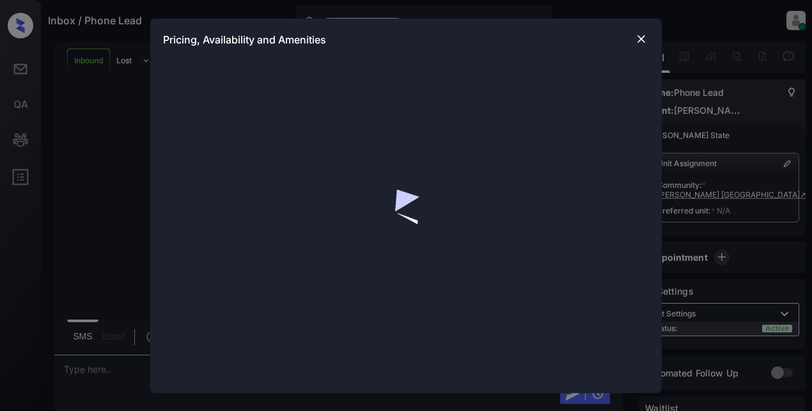
scroll to position [669, 0]
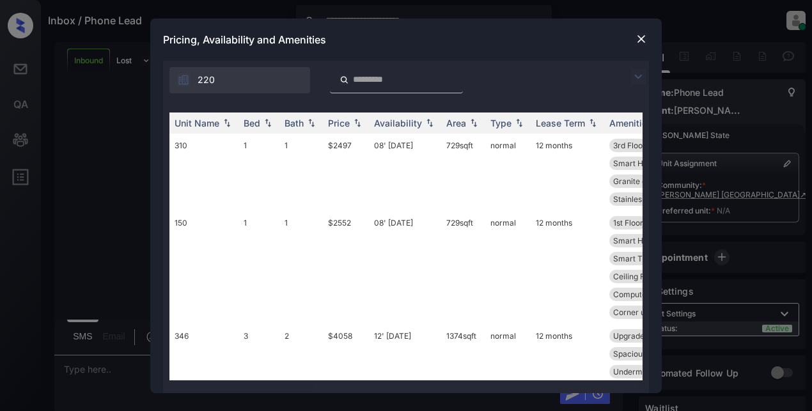
click at [640, 75] on img at bounding box center [637, 76] width 15 height 15
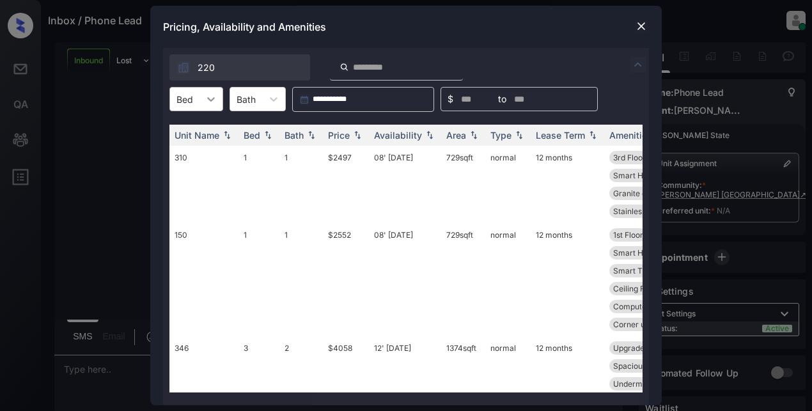
click at [210, 99] on icon at bounding box center [211, 99] width 8 height 4
click at [193, 158] on div "2" at bounding box center [196, 153] width 54 height 23
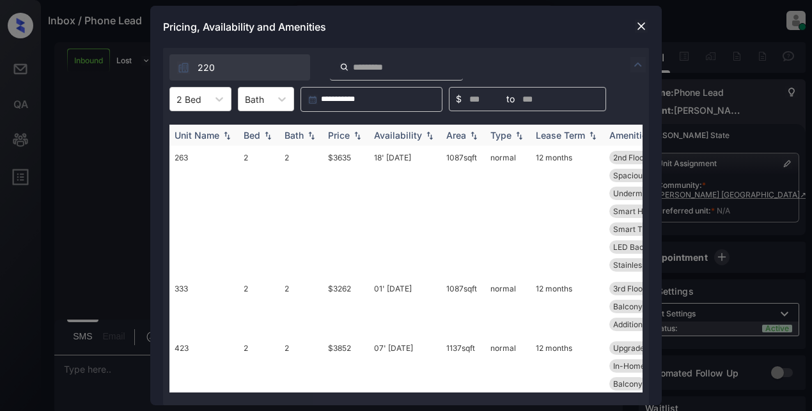
click at [342, 137] on div "Price" at bounding box center [339, 135] width 22 height 11
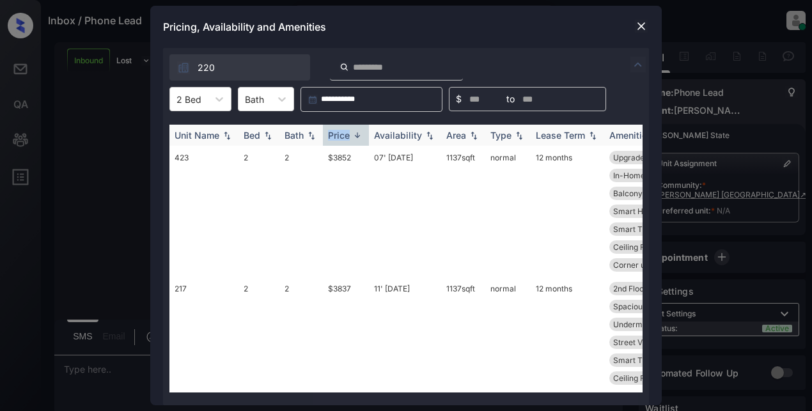
click at [342, 137] on div "Price" at bounding box center [339, 135] width 22 height 11
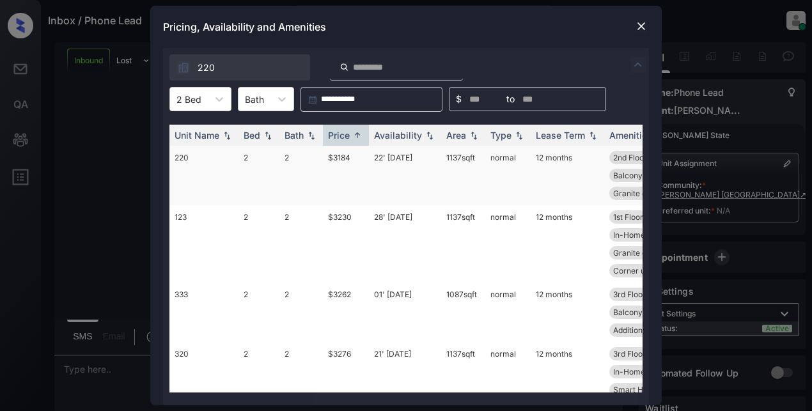
click at [339, 155] on td "$3184" at bounding box center [346, 175] width 46 height 59
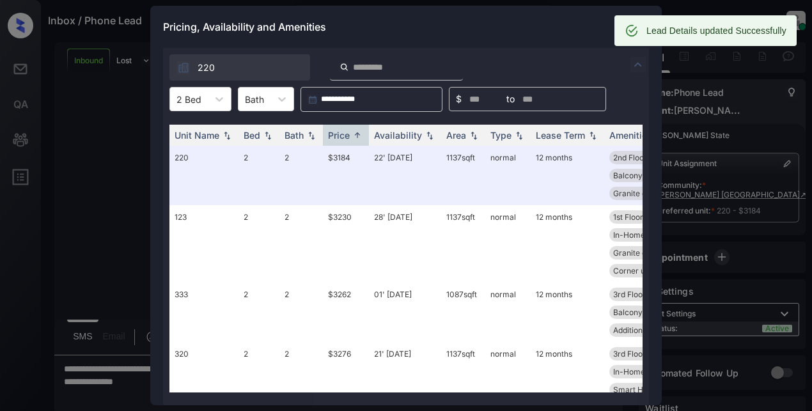
click at [539, 29] on div "Pricing, Availability and Amenities" at bounding box center [405, 27] width 511 height 42
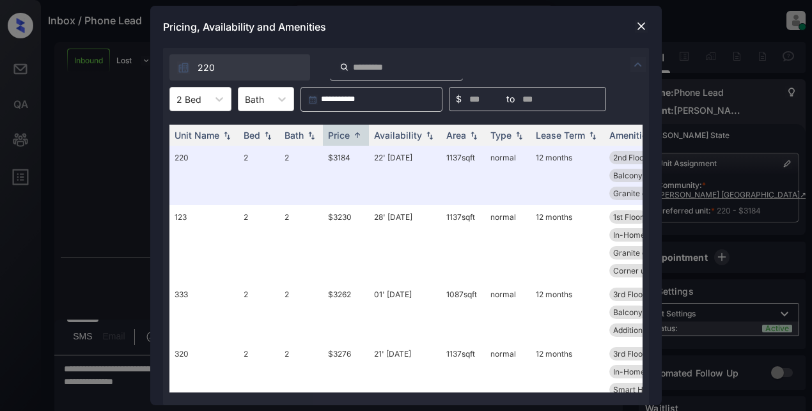
click at [642, 31] on img at bounding box center [641, 26] width 13 height 13
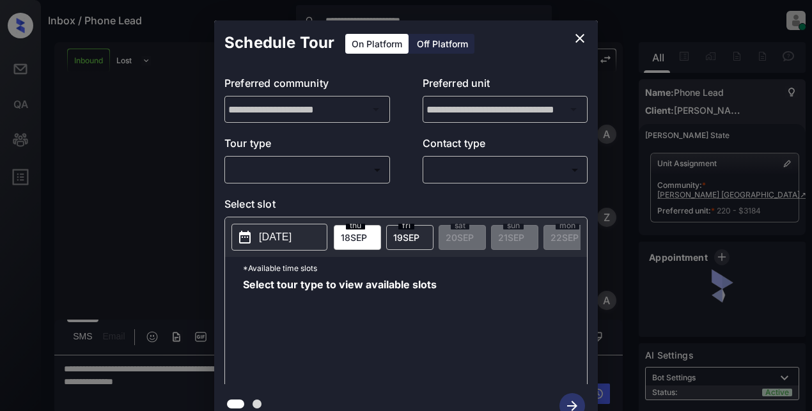
scroll to position [752, 0]
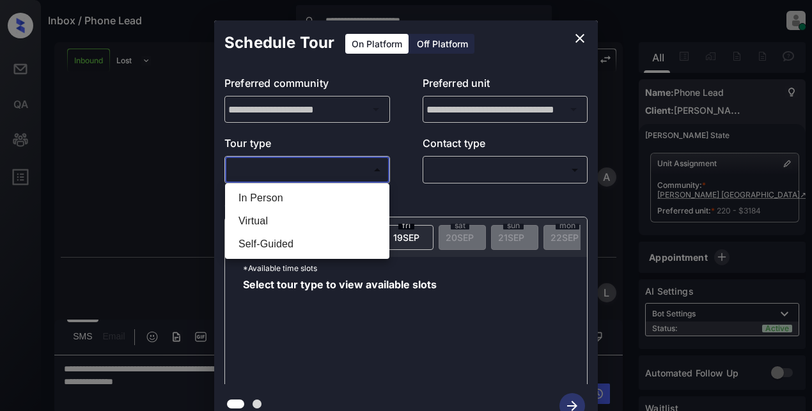
click at [272, 174] on body "**********" at bounding box center [406, 205] width 812 height 411
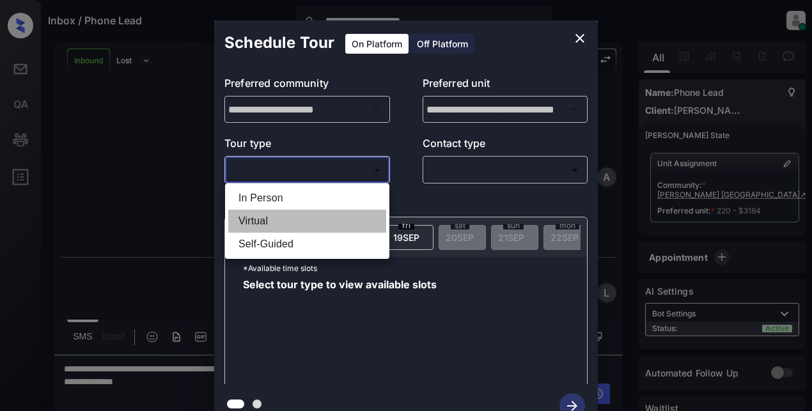
click at [256, 220] on li "Virtual" at bounding box center [307, 221] width 158 height 23
type input "*******"
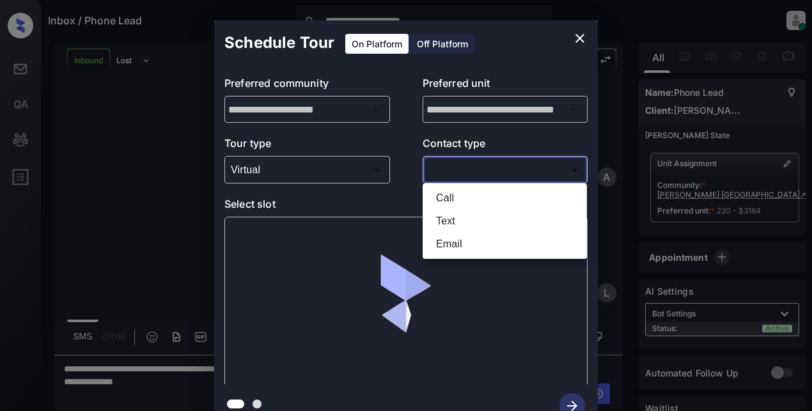
click at [461, 178] on body "**********" at bounding box center [406, 205] width 812 height 411
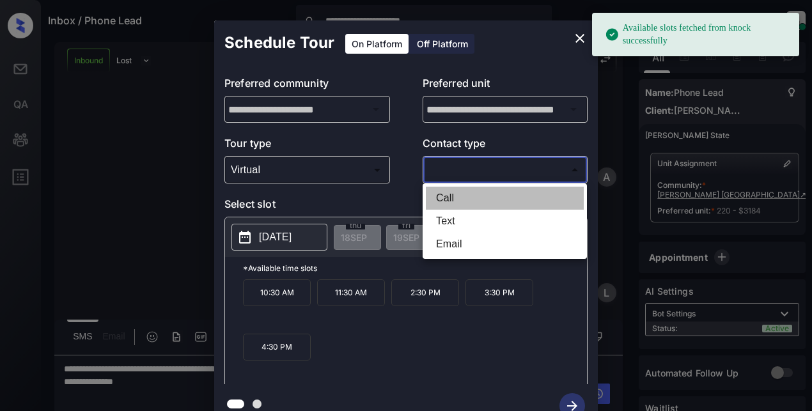
click at [459, 201] on li "Call" at bounding box center [505, 198] width 158 height 23
type input "****"
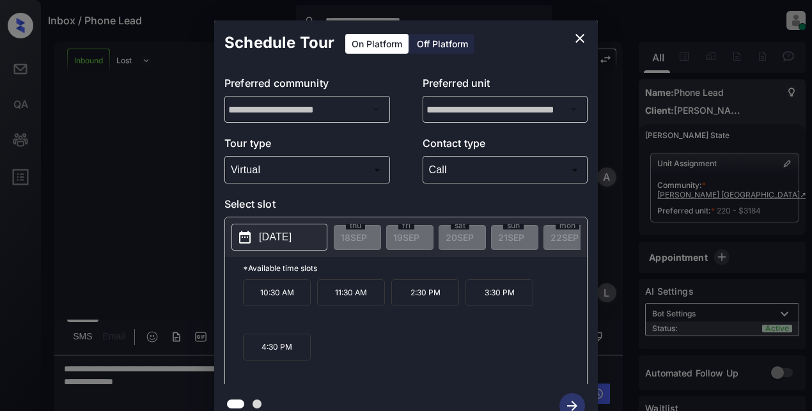
click at [271, 243] on p "2025-09-26" at bounding box center [275, 236] width 33 height 15
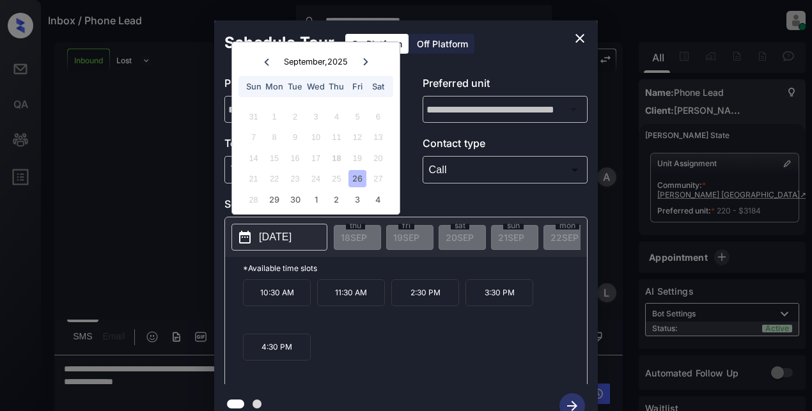
click at [362, 63] on icon at bounding box center [366, 62] width 8 height 8
click at [265, 63] on icon at bounding box center [266, 61] width 4 height 7
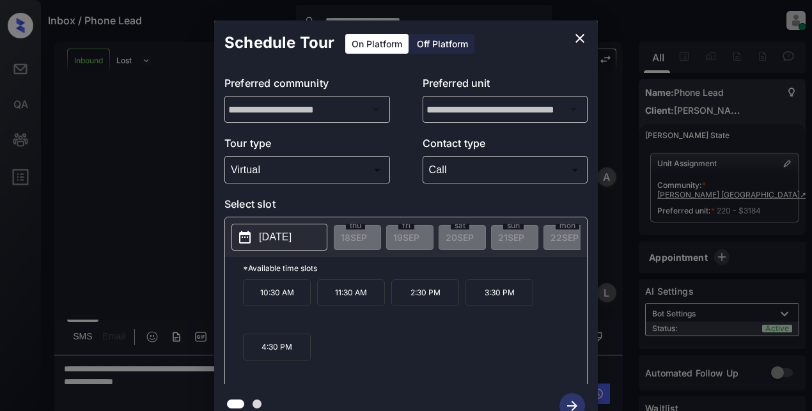
click at [454, 203] on p "Select slot" at bounding box center [405, 206] width 363 height 20
click at [183, 203] on div "**********" at bounding box center [406, 224] width 812 height 448
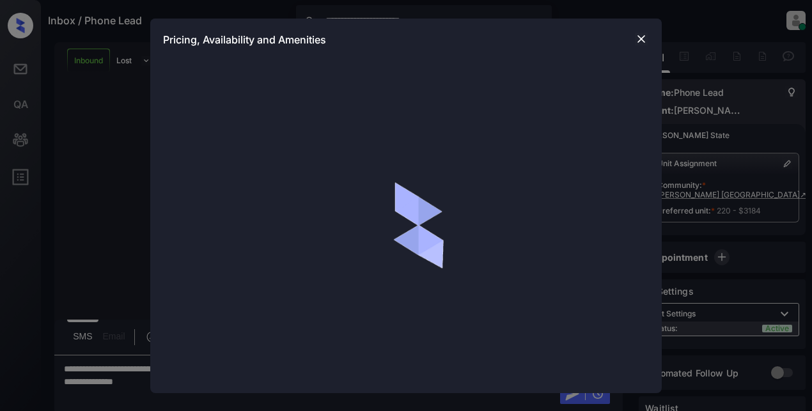
scroll to position [752, 0]
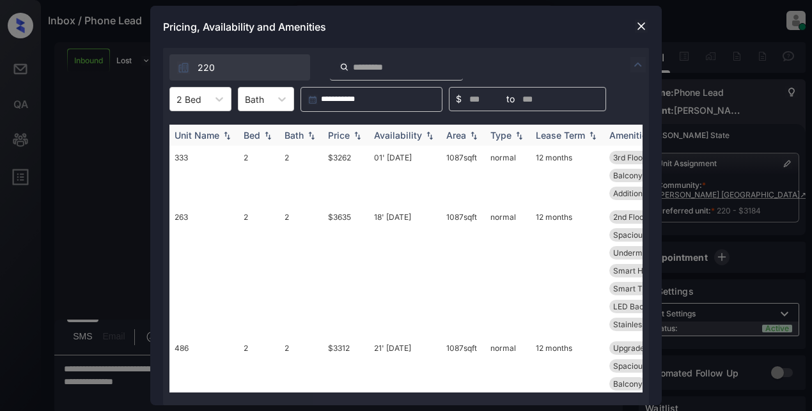
click at [343, 140] on div "Price" at bounding box center [339, 135] width 22 height 11
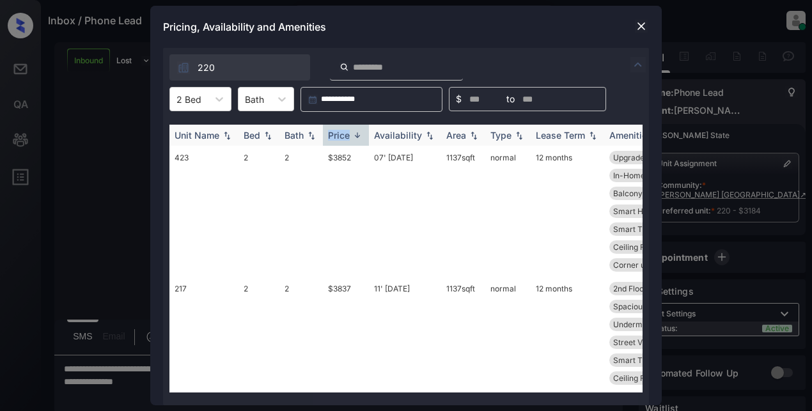
click at [343, 140] on div "Price" at bounding box center [339, 135] width 22 height 11
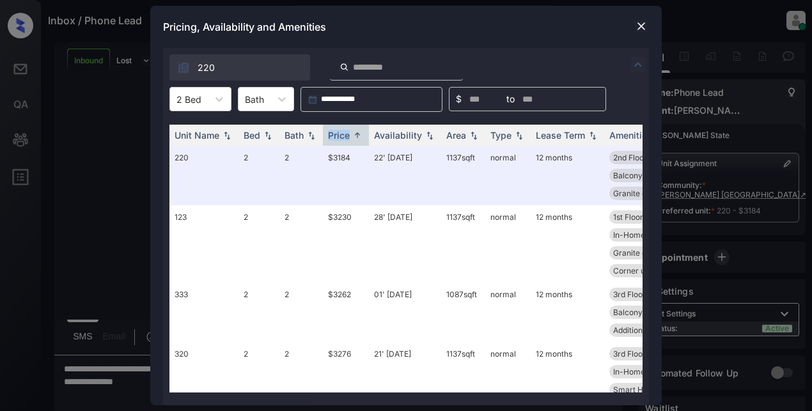
click at [641, 26] on img at bounding box center [641, 26] width 13 height 13
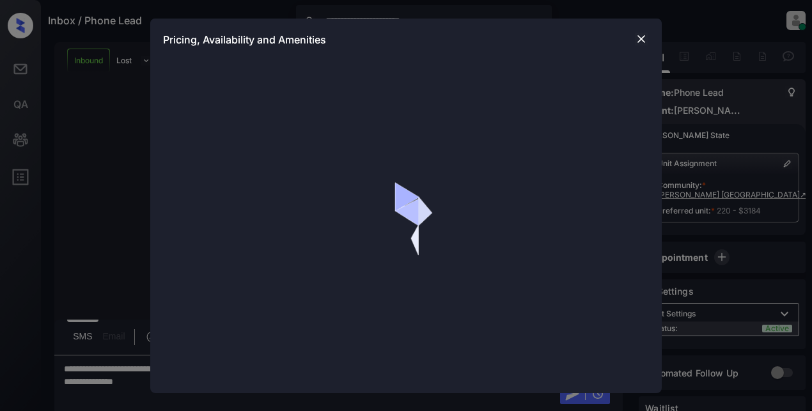
scroll to position [830, 0]
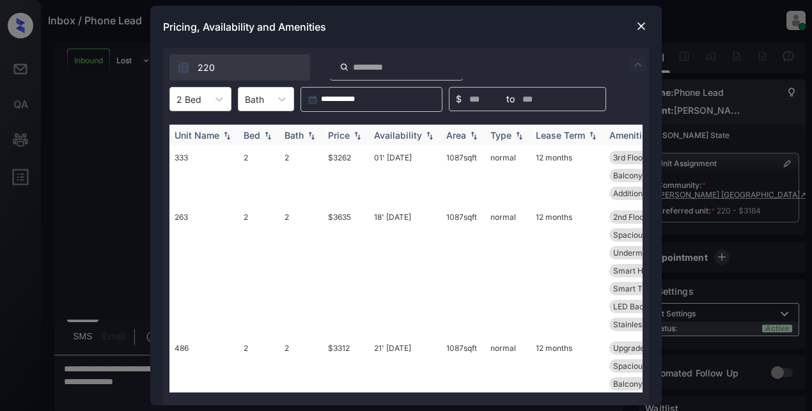
click at [351, 135] on img at bounding box center [357, 135] width 13 height 9
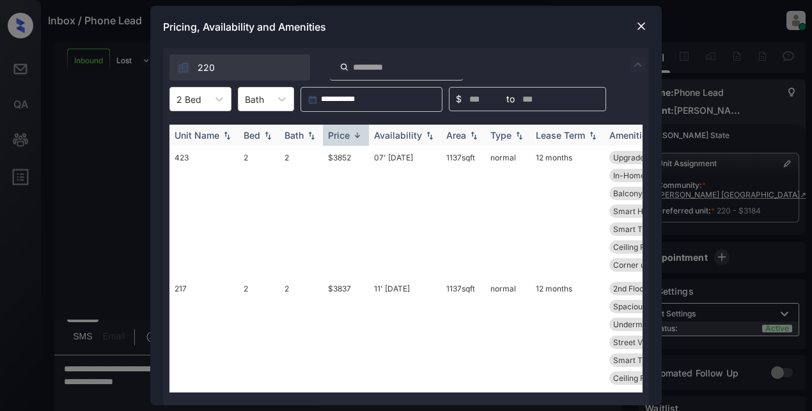
click at [351, 135] on img at bounding box center [357, 135] width 13 height 10
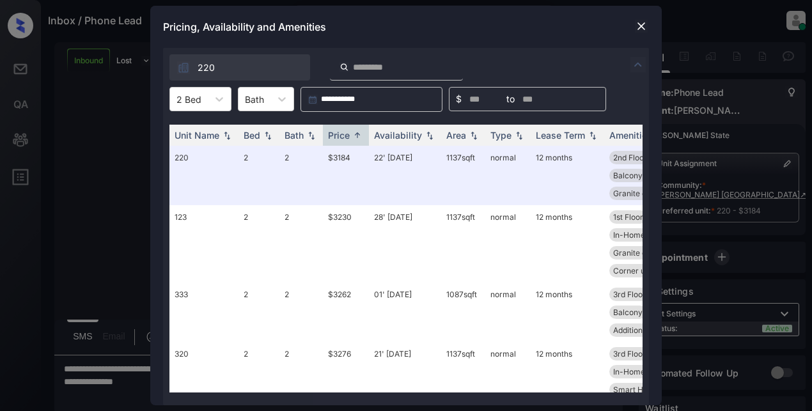
click at [638, 27] on img at bounding box center [641, 26] width 13 height 13
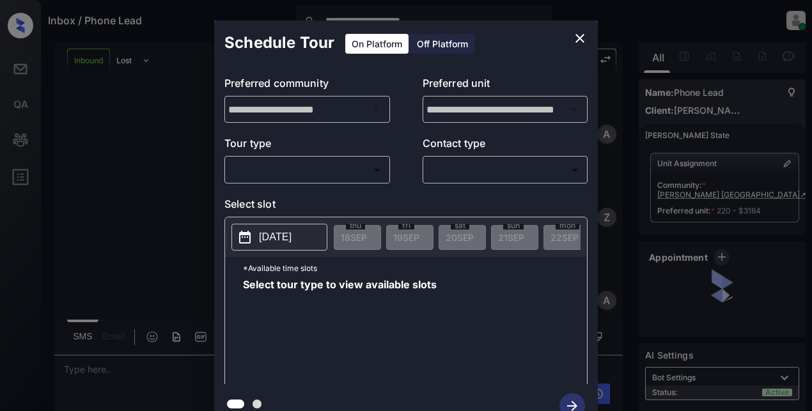
scroll to position [1189, 0]
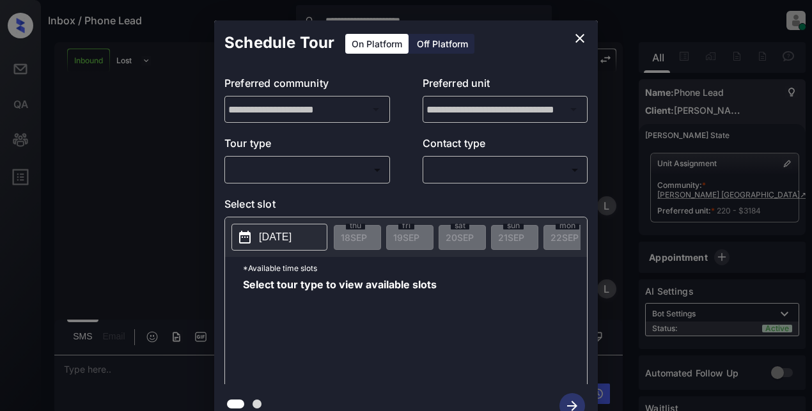
click at [249, 173] on body "**********" at bounding box center [406, 205] width 812 height 411
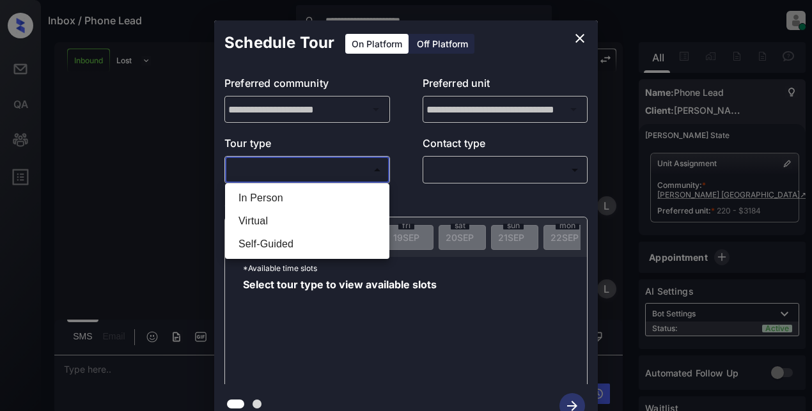
click at [268, 247] on li "Self-Guided" at bounding box center [307, 244] width 158 height 23
type input "**********"
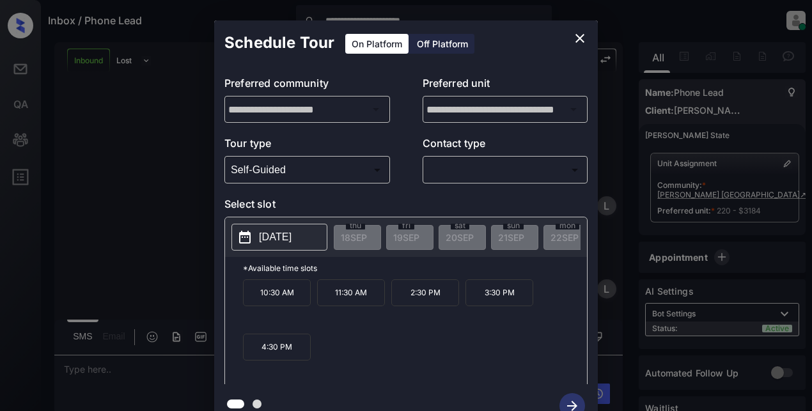
click at [291, 244] on p "2025-09-26" at bounding box center [275, 236] width 33 height 15
click at [584, 42] on icon "close" at bounding box center [579, 38] width 9 height 9
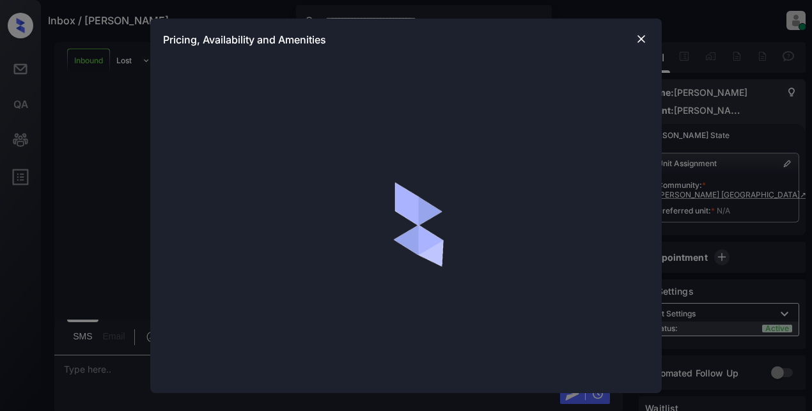
scroll to position [823, 0]
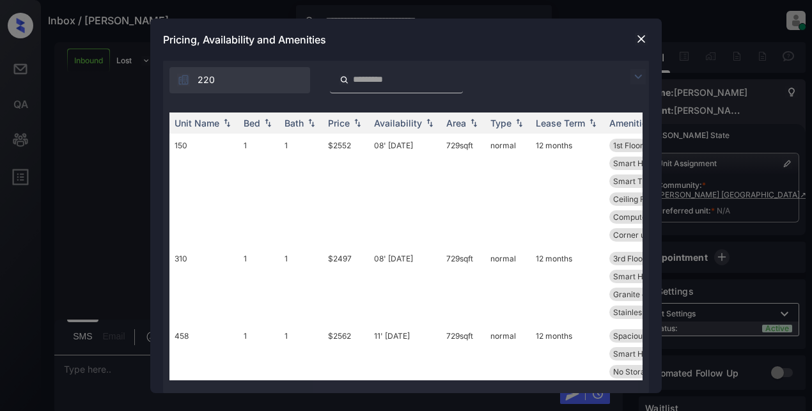
click at [634, 76] on img at bounding box center [637, 76] width 15 height 15
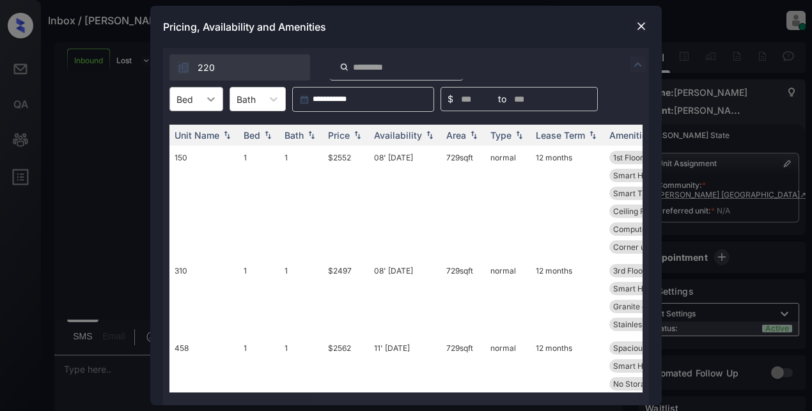
click at [206, 97] on icon at bounding box center [211, 99] width 13 height 13
click at [191, 179] on div "3" at bounding box center [196, 176] width 54 height 23
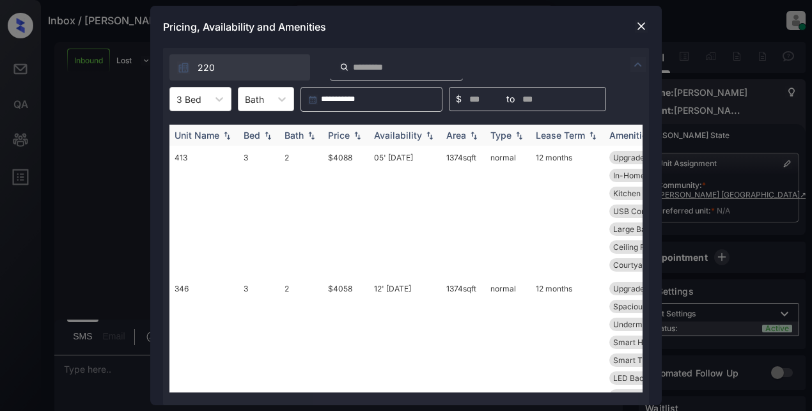
click at [341, 132] on div "Price" at bounding box center [339, 135] width 22 height 11
click at [343, 132] on div "Price" at bounding box center [339, 135] width 22 height 11
click at [339, 160] on td "$4058" at bounding box center [346, 211] width 46 height 131
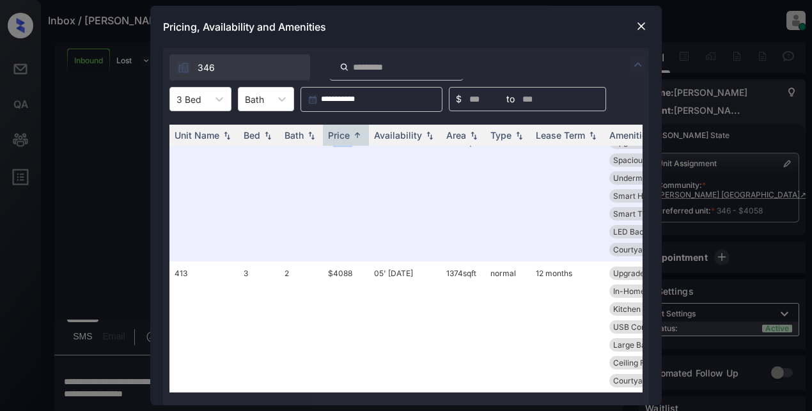
scroll to position [0, 0]
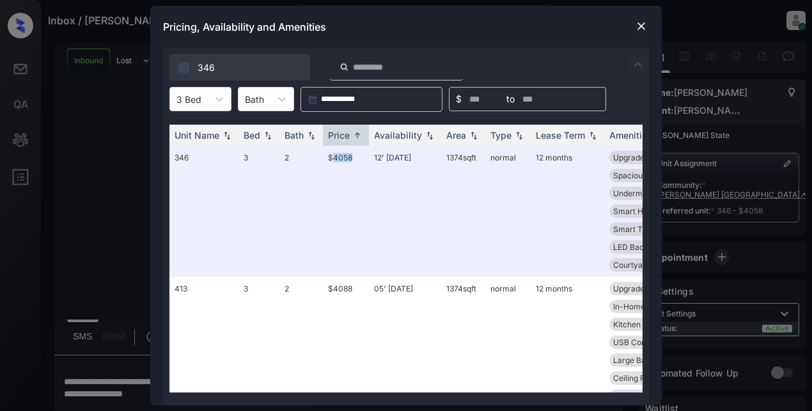
click at [637, 23] on img at bounding box center [641, 26] width 13 height 13
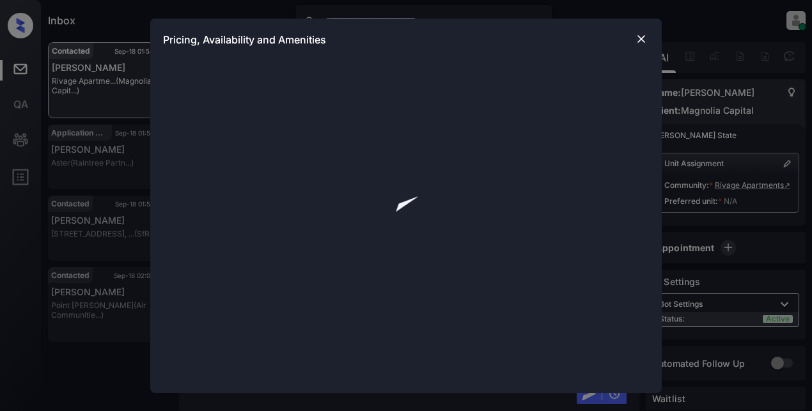
scroll to position [792, 0]
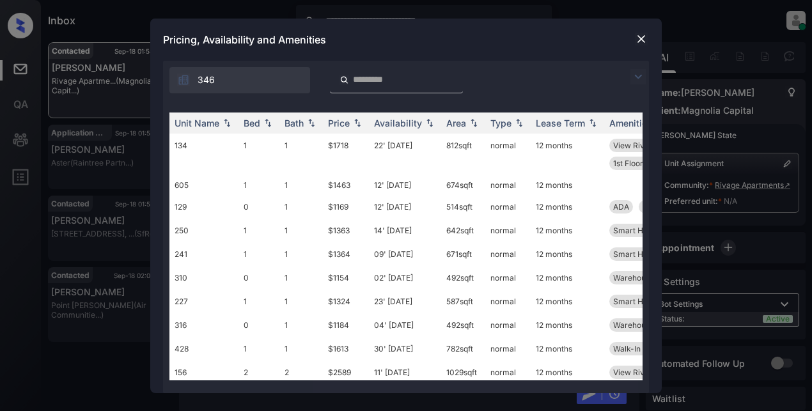
click at [638, 78] on img at bounding box center [637, 76] width 15 height 15
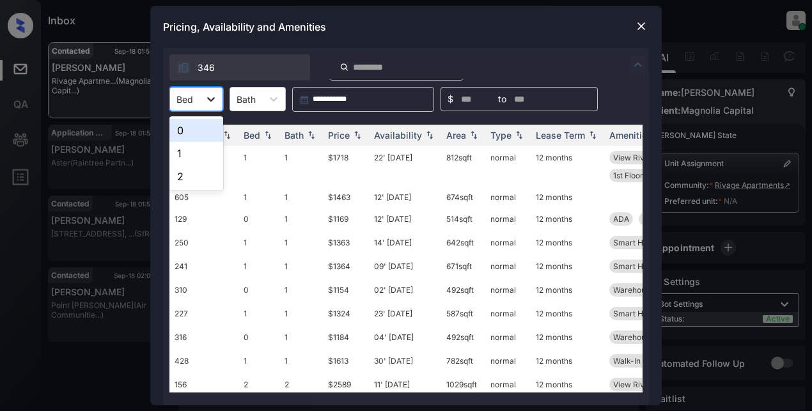
click at [214, 100] on icon at bounding box center [211, 99] width 13 height 13
click at [178, 159] on div "1" at bounding box center [196, 153] width 54 height 23
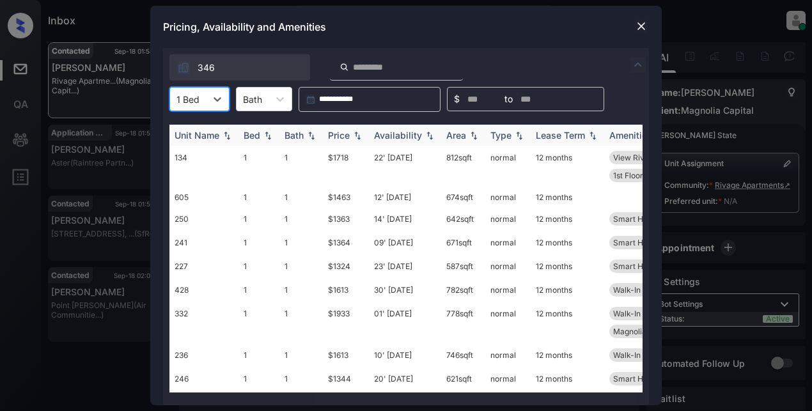
click at [336, 134] on div "Price" at bounding box center [339, 135] width 22 height 11
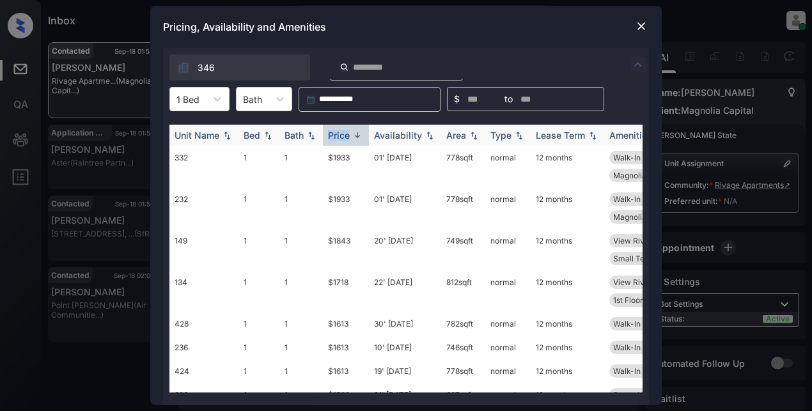
click at [336, 134] on div "Price" at bounding box center [339, 135] width 22 height 11
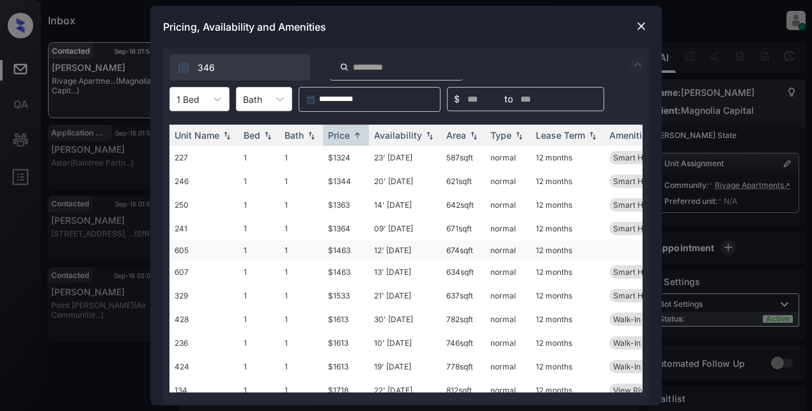
click at [344, 251] on td "$1463" at bounding box center [346, 250] width 46 height 20
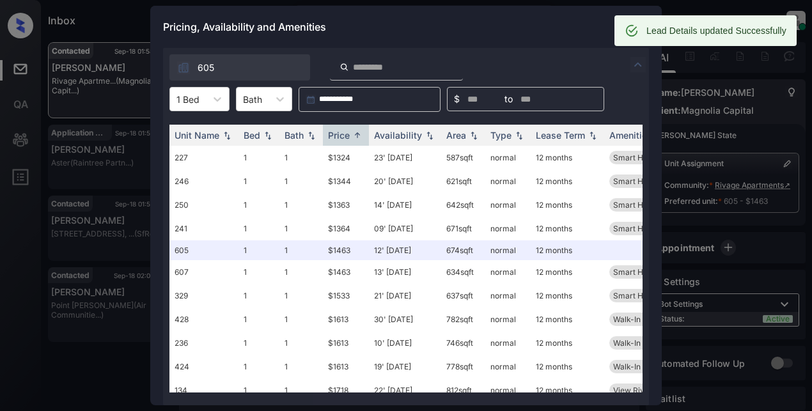
click at [642, 24] on div "Lead Details updated Successfully" at bounding box center [705, 30] width 182 height 31
drag, startPoint x: 528, startPoint y: 27, endPoint x: 620, endPoint y: 8, distance: 94.0
click at [529, 27] on div "Pricing, Availability and Amenities" at bounding box center [405, 27] width 511 height 42
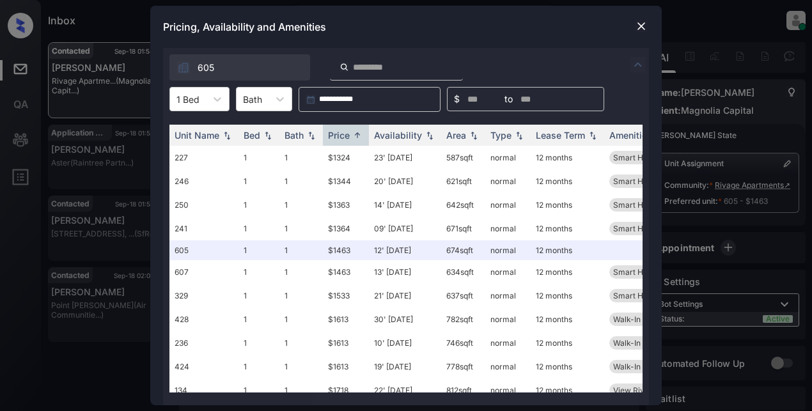
click at [640, 27] on img at bounding box center [641, 26] width 13 height 13
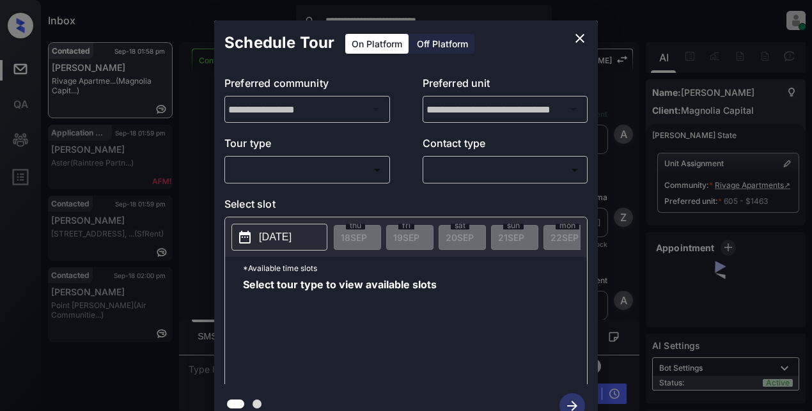
scroll to position [1770, 0]
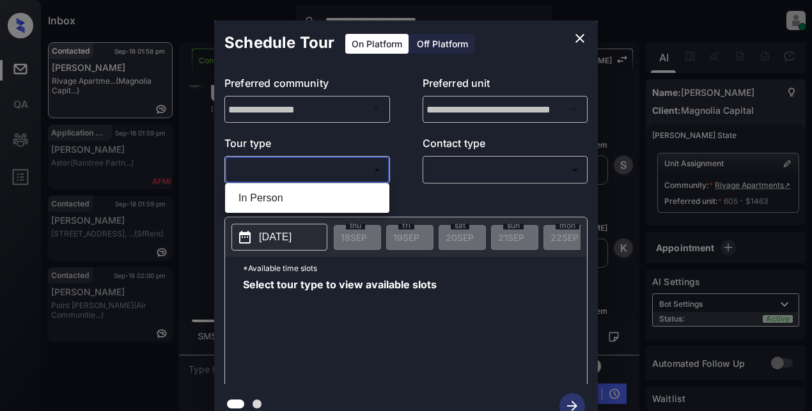
click at [253, 171] on body "**********" at bounding box center [406, 205] width 812 height 411
click at [262, 198] on li "In Person" at bounding box center [307, 198] width 158 height 23
type input "********"
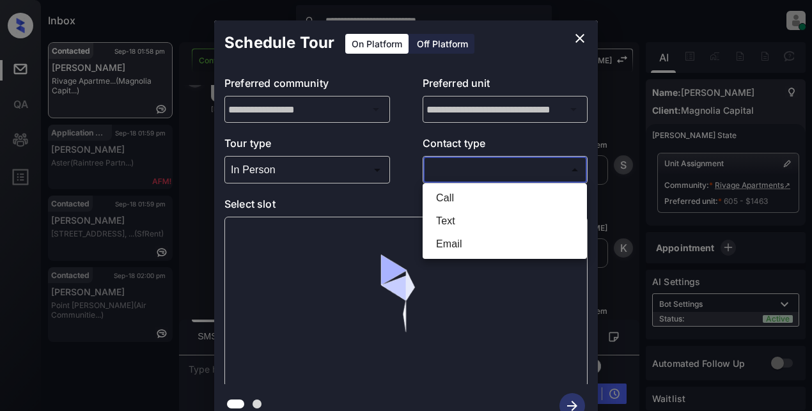
drag, startPoint x: 461, startPoint y: 174, endPoint x: 468, endPoint y: 173, distance: 7.7
click at [462, 174] on body "**********" at bounding box center [406, 205] width 812 height 411
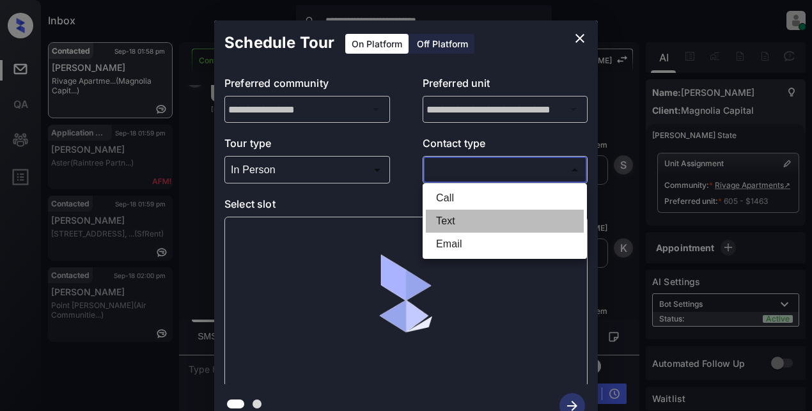
click at [438, 219] on li "Text" at bounding box center [505, 221] width 158 height 23
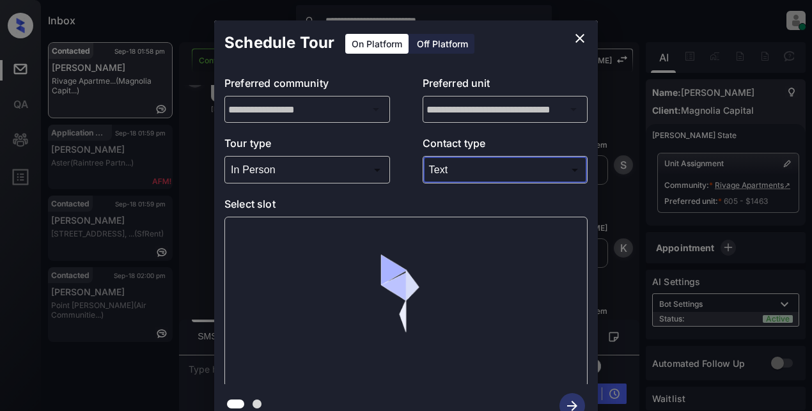
type input "****"
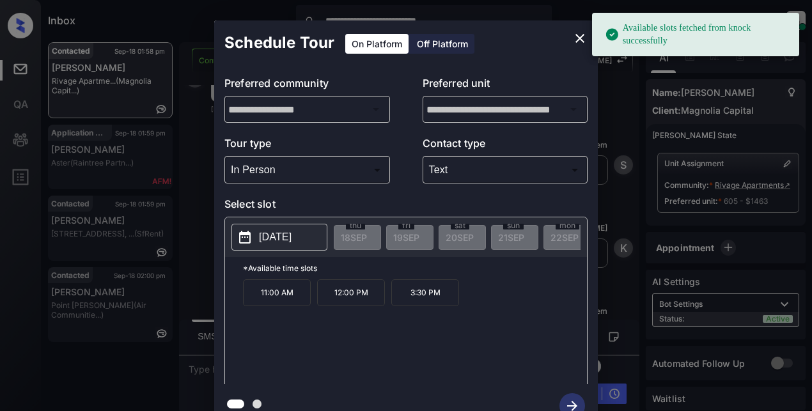
click at [255, 242] on button "[DATE]" at bounding box center [279, 237] width 96 height 27
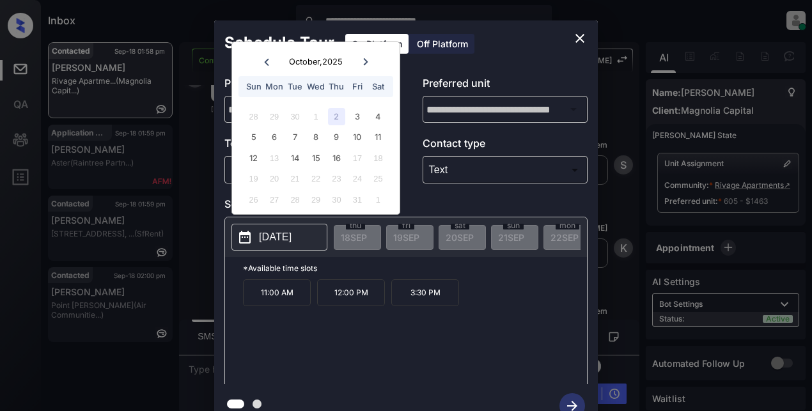
click at [265, 65] on icon at bounding box center [267, 62] width 8 height 8
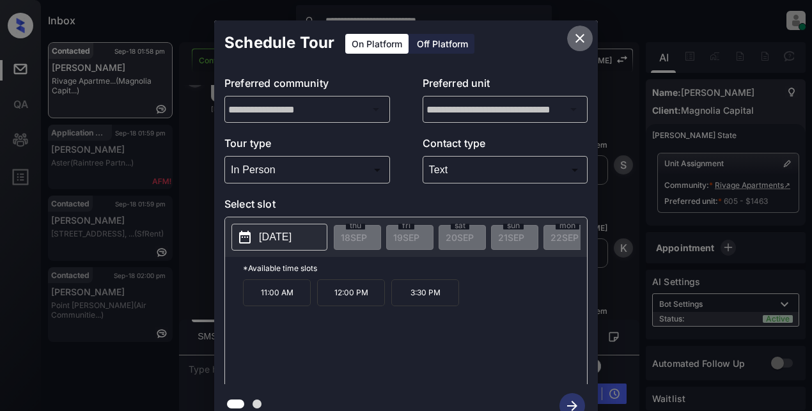
click at [578, 40] on icon "close" at bounding box center [579, 38] width 9 height 9
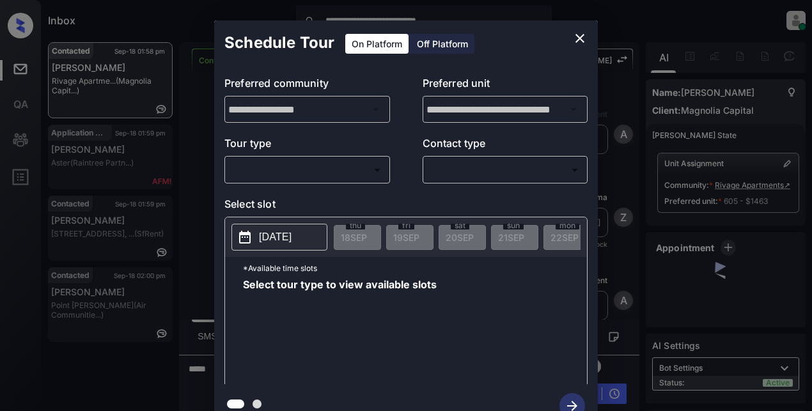
scroll to position [1450, 0]
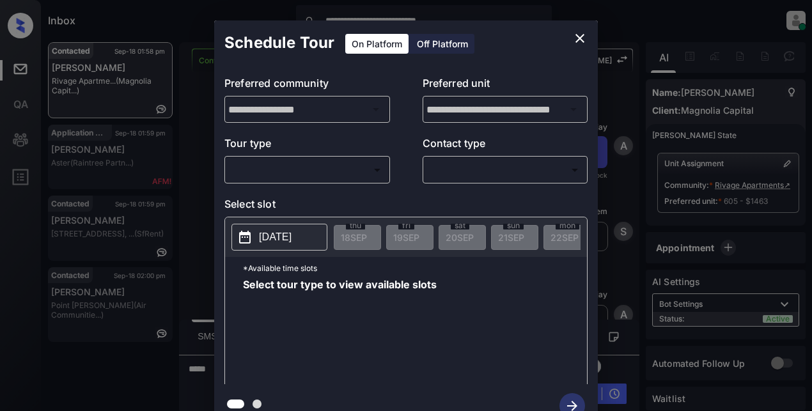
click at [354, 166] on body "**********" at bounding box center [406, 205] width 812 height 411
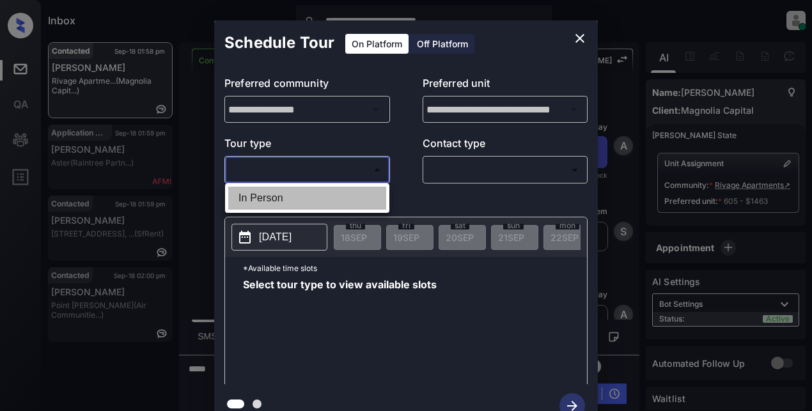
click at [282, 194] on li "In Person" at bounding box center [307, 198] width 158 height 23
type input "********"
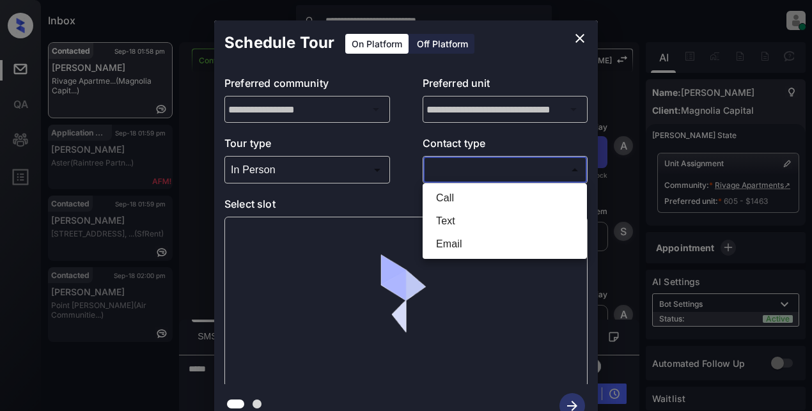
drag, startPoint x: 463, startPoint y: 171, endPoint x: 479, endPoint y: 178, distance: 16.6
click at [470, 171] on body "**********" at bounding box center [406, 205] width 812 height 411
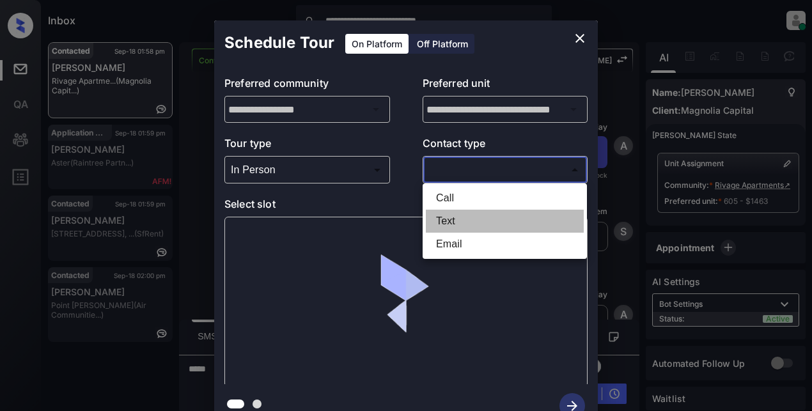
click at [448, 223] on li "Text" at bounding box center [505, 221] width 158 height 23
type input "****"
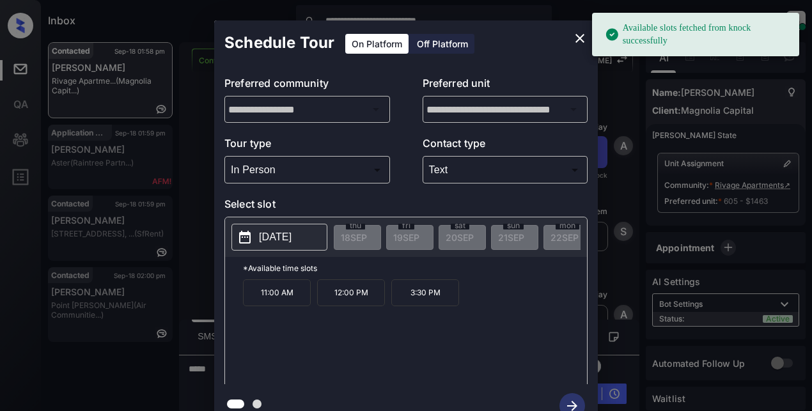
click at [284, 238] on p "2025-10-02" at bounding box center [275, 236] width 33 height 15
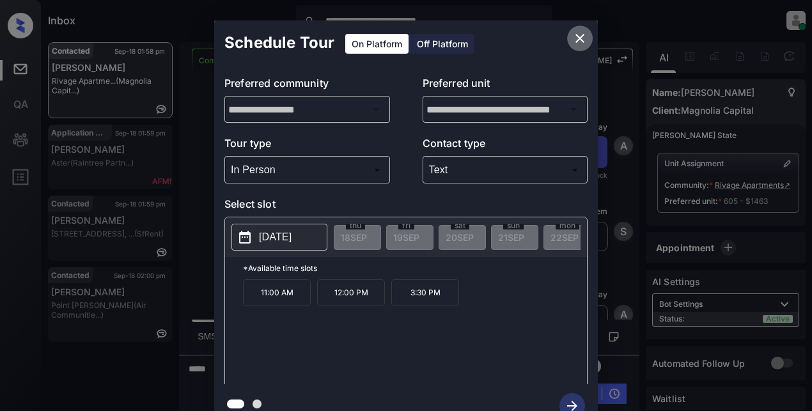
click at [576, 40] on icon "close" at bounding box center [579, 38] width 15 height 15
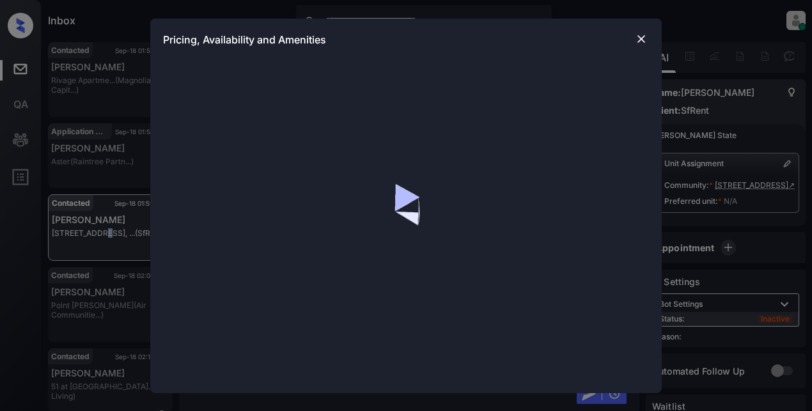
scroll to position [1575, 0]
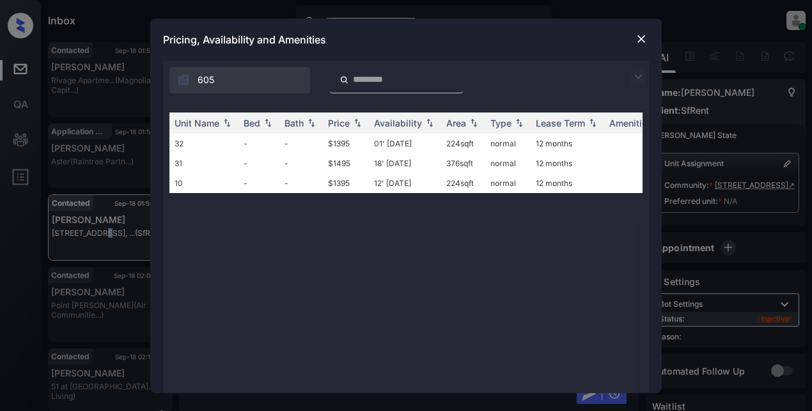
click at [638, 75] on img at bounding box center [637, 76] width 15 height 15
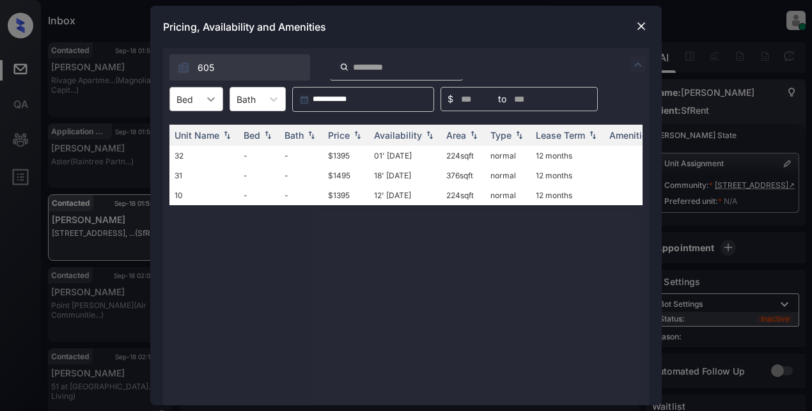
click at [212, 100] on icon at bounding box center [211, 99] width 8 height 4
click at [638, 22] on img at bounding box center [641, 26] width 13 height 13
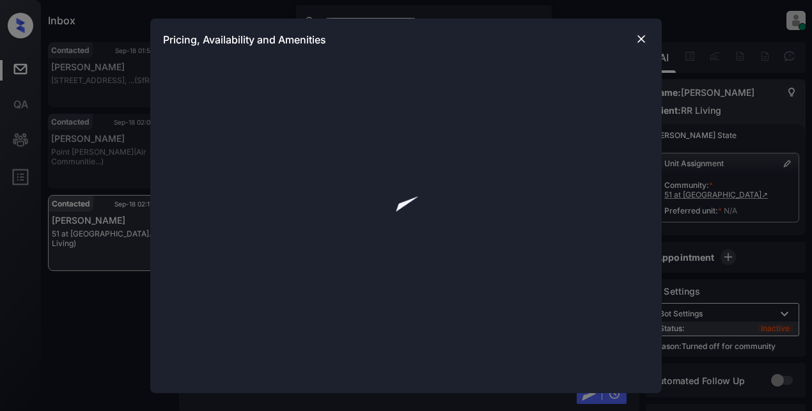
scroll to position [808, 0]
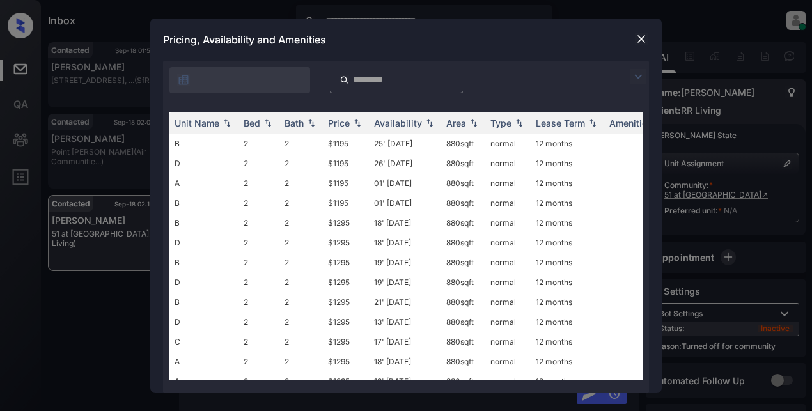
click at [633, 76] on img at bounding box center [637, 76] width 15 height 15
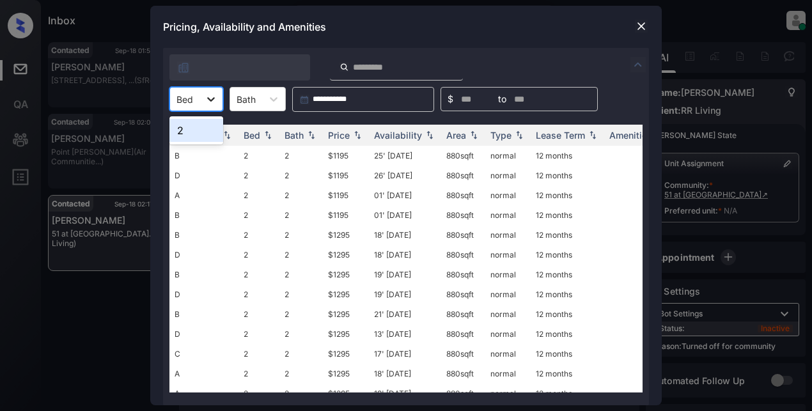
click at [211, 104] on icon at bounding box center [211, 99] width 13 height 13
click at [187, 135] on div "2" at bounding box center [196, 130] width 54 height 23
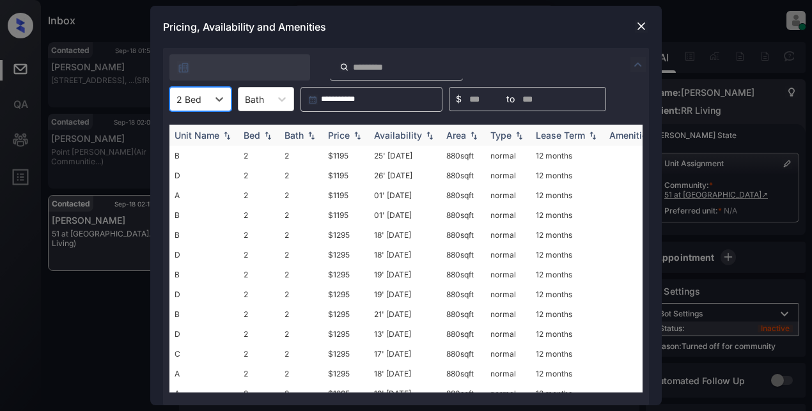
click at [333, 135] on div "Price" at bounding box center [339, 135] width 22 height 11
click at [346, 156] on td "$1195" at bounding box center [346, 156] width 46 height 20
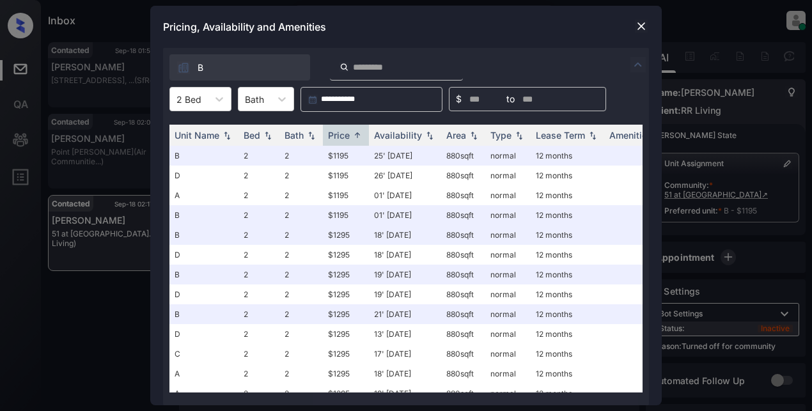
click at [642, 19] on div at bounding box center [640, 26] width 15 height 15
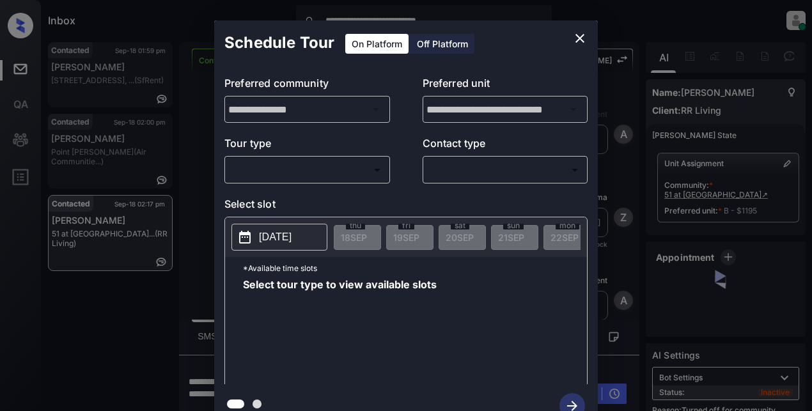
scroll to position [1083, 0]
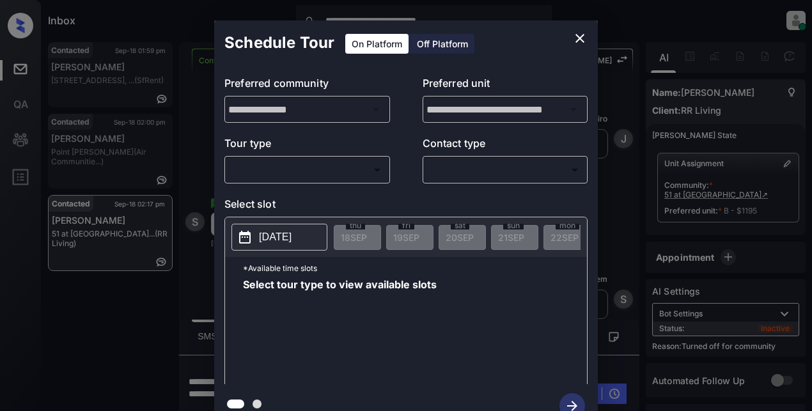
click at [313, 169] on body "**********" at bounding box center [406, 205] width 812 height 411
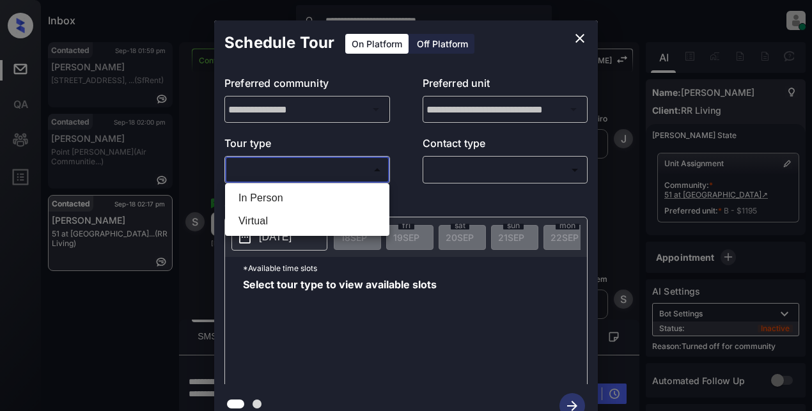
click at [258, 193] on li "In Person" at bounding box center [307, 198] width 158 height 23
type input "********"
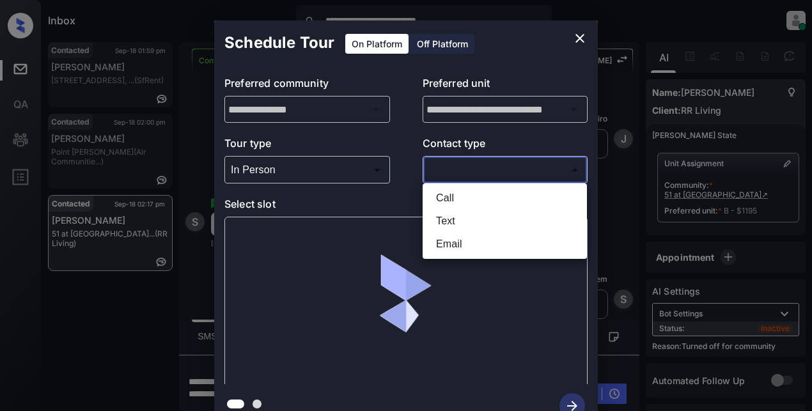
click at [474, 169] on body "**********" at bounding box center [406, 205] width 812 height 411
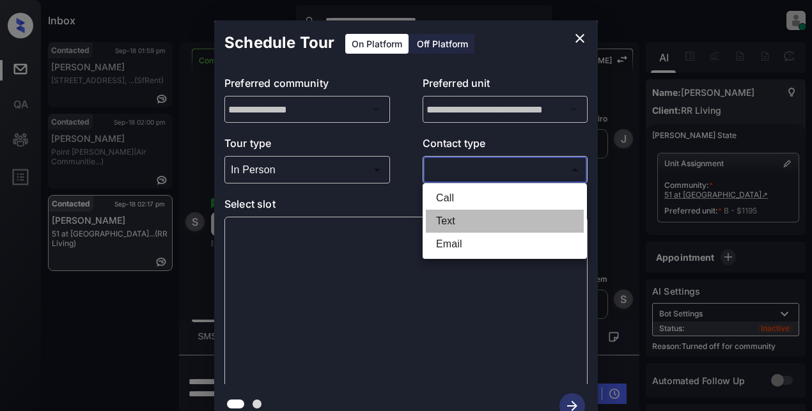
click at [445, 220] on li "Text" at bounding box center [505, 221] width 158 height 23
type input "****"
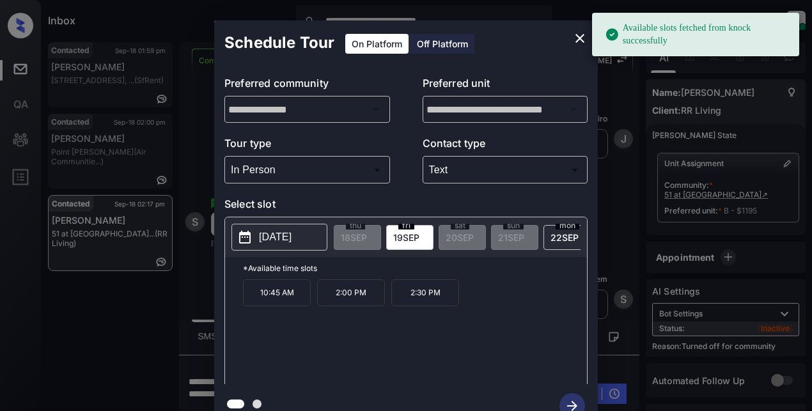
click at [265, 238] on p "[DATE]" at bounding box center [275, 236] width 33 height 15
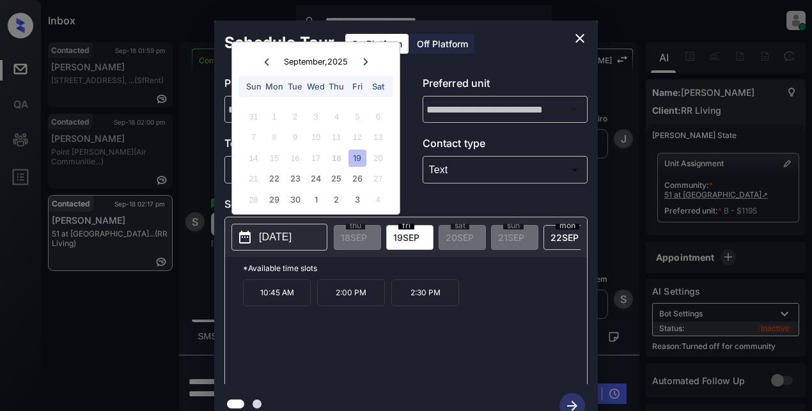
click at [352, 160] on div "19" at bounding box center [356, 158] width 17 height 17
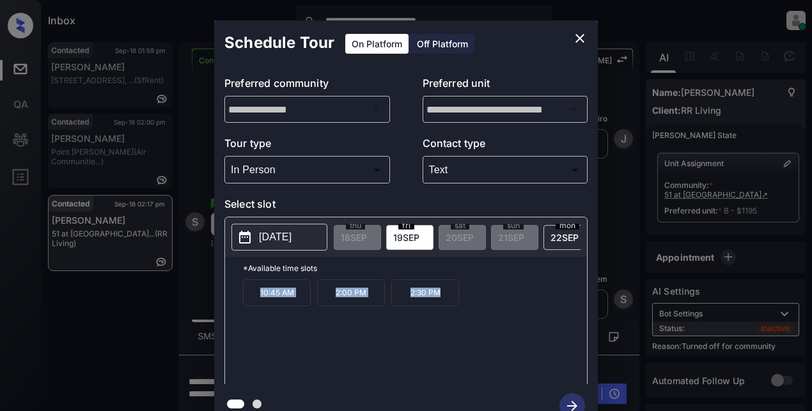
drag, startPoint x: 256, startPoint y: 301, endPoint x: 437, endPoint y: 304, distance: 181.5
click at [437, 304] on div "10:45 AM 2:00 PM 2:30 PM" at bounding box center [415, 330] width 344 height 102
copy div "10:45 AM 2:00 PM 2:30 PM"
click at [576, 37] on icon "close" at bounding box center [579, 38] width 15 height 15
